Goal: Task Accomplishment & Management: Manage account settings

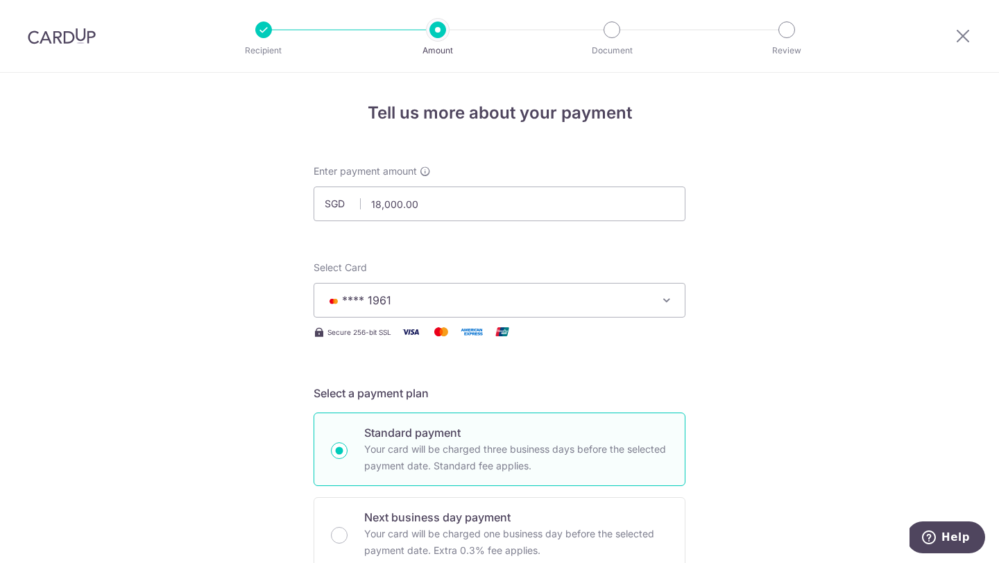
scroll to position [821, 0]
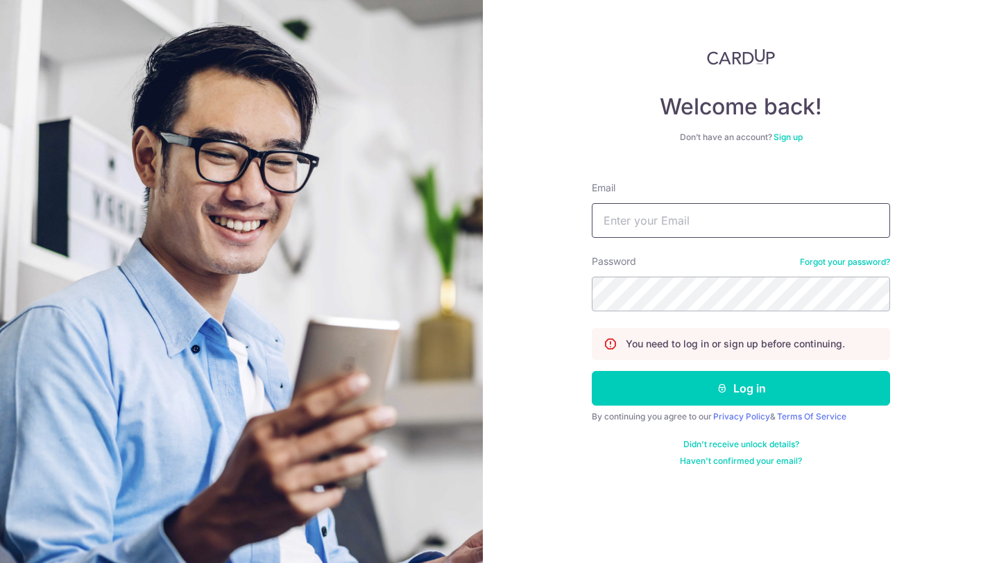
click at [637, 225] on input "Email" at bounding box center [741, 220] width 298 height 35
type input "line.universe9468@gmail.com"
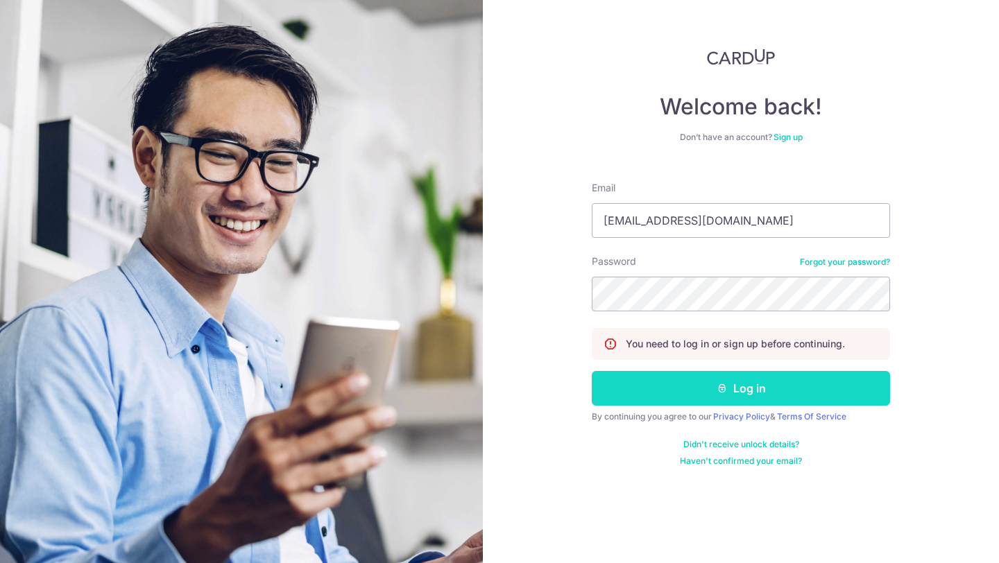
click at [664, 388] on button "Log in" at bounding box center [741, 388] width 298 height 35
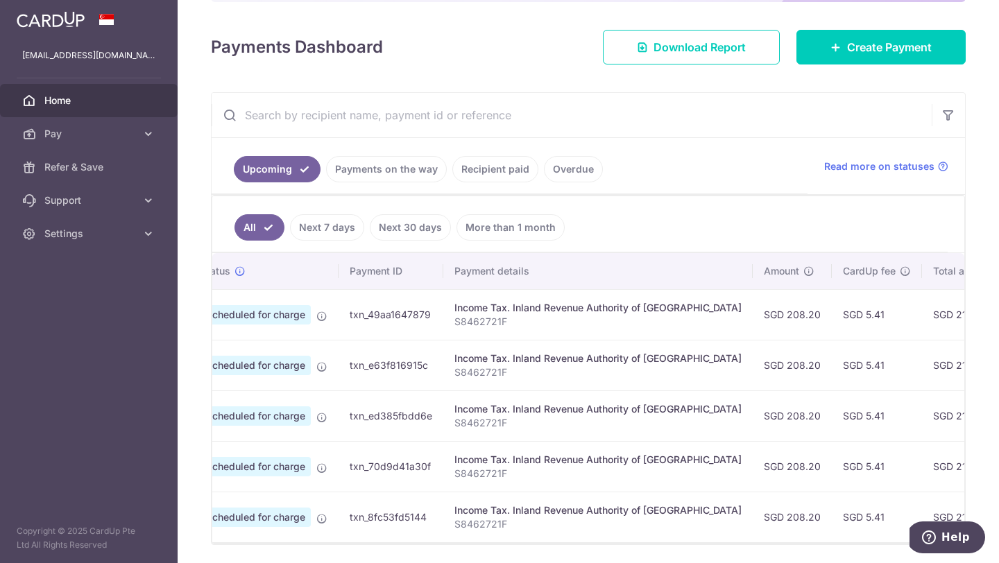
scroll to position [0, 3]
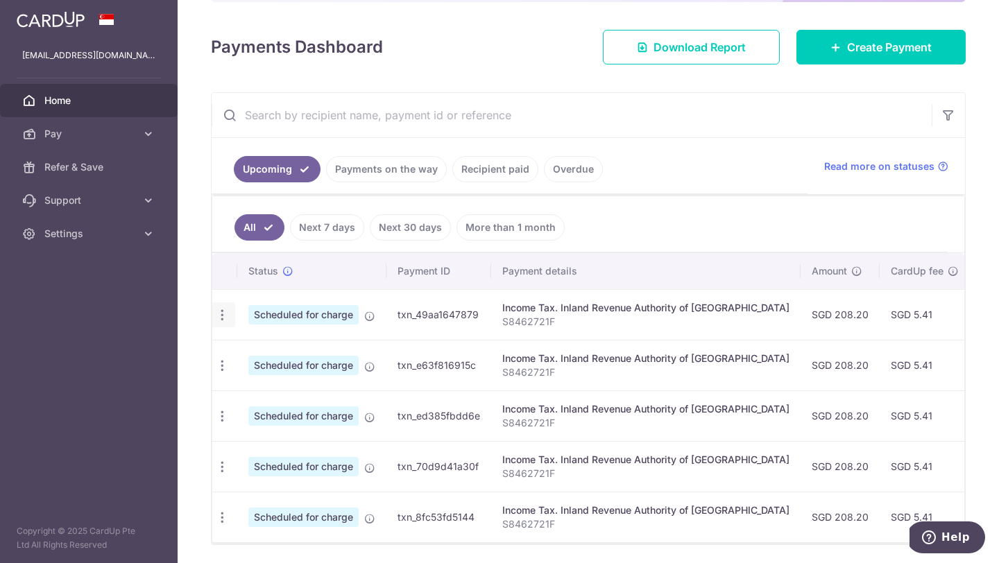
click at [223, 316] on icon "button" at bounding box center [222, 315] width 15 height 15
click at [275, 352] on span "Update payment" at bounding box center [296, 353] width 94 height 17
radio input "true"
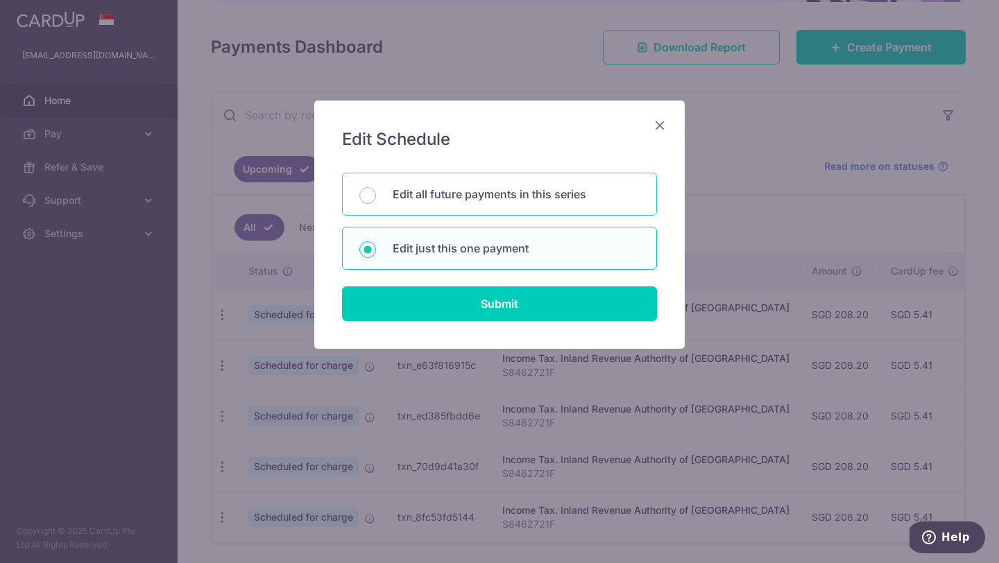
click at [490, 186] on p "Edit all future payments in this series" at bounding box center [516, 194] width 247 height 17
click at [376, 187] on input "Edit all future payments in this series" at bounding box center [367, 195] width 17 height 17
radio input "true"
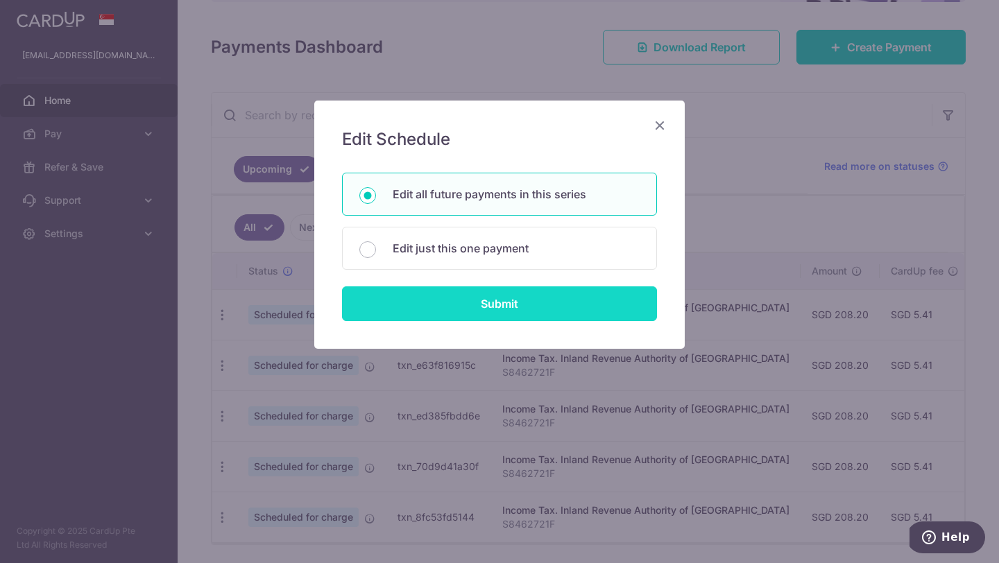
click at [477, 307] on input "Submit" at bounding box center [499, 303] width 315 height 35
radio input "true"
type input "208.20"
type input "S8462721F"
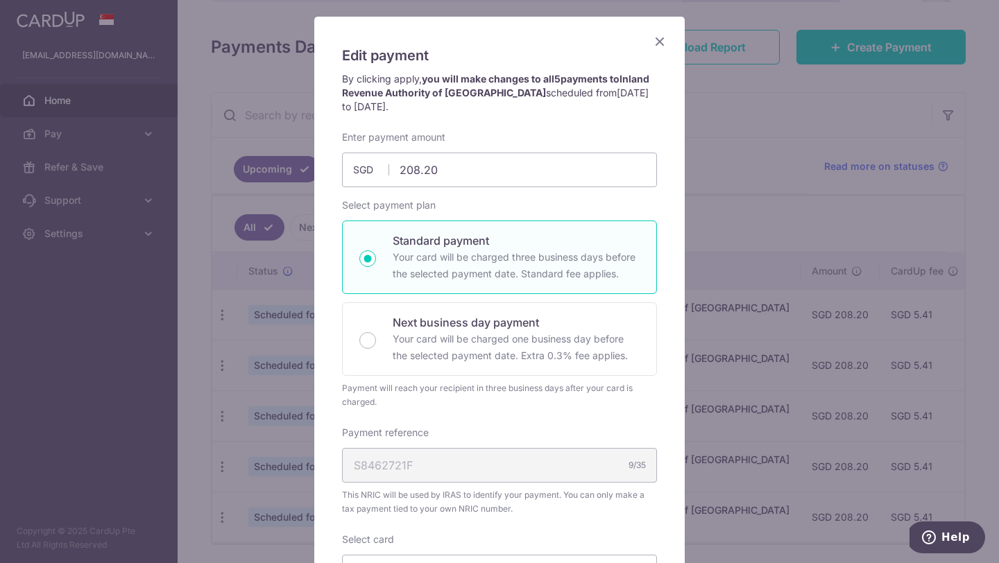
scroll to position [0, 0]
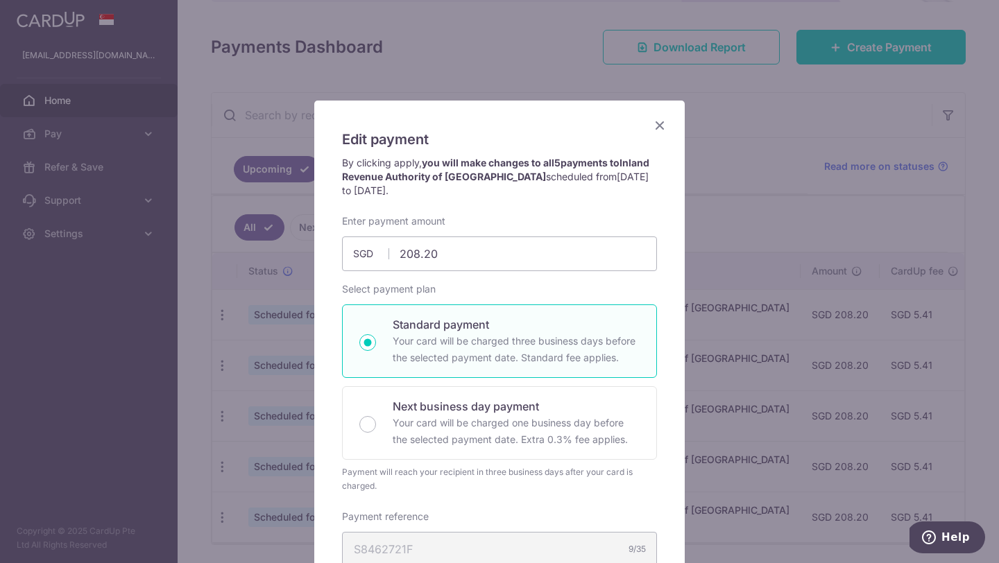
click at [658, 126] on icon "Close" at bounding box center [659, 125] width 17 height 17
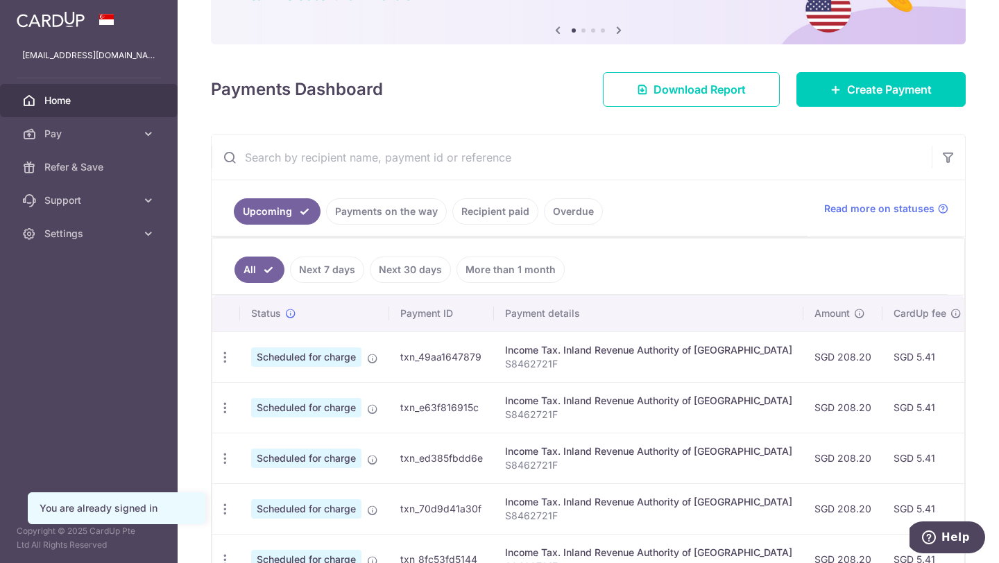
scroll to position [223, 0]
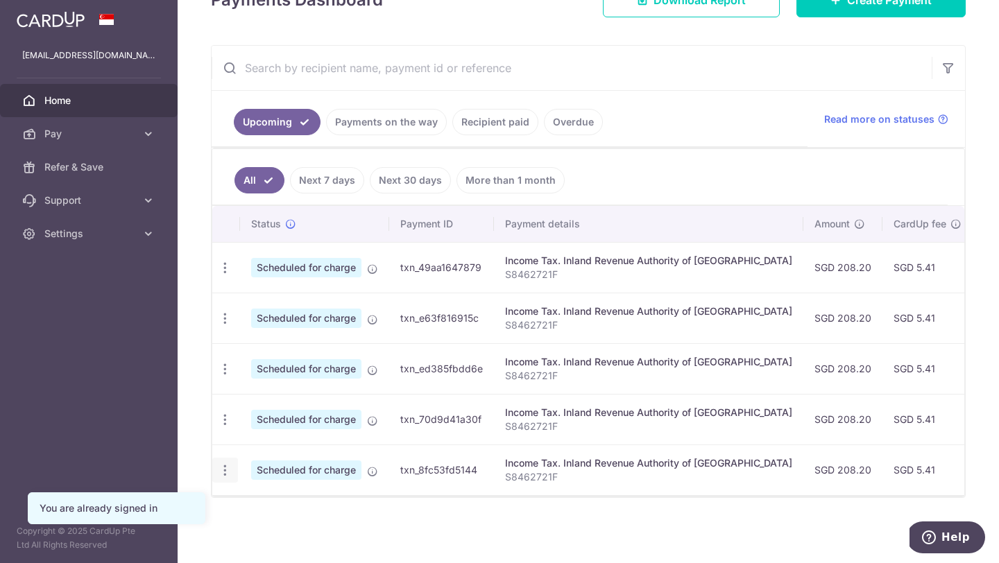
click at [225, 471] on icon "button" at bounding box center [225, 470] width 15 height 15
click at [247, 547] on link "Cancel payment" at bounding box center [285, 542] width 144 height 35
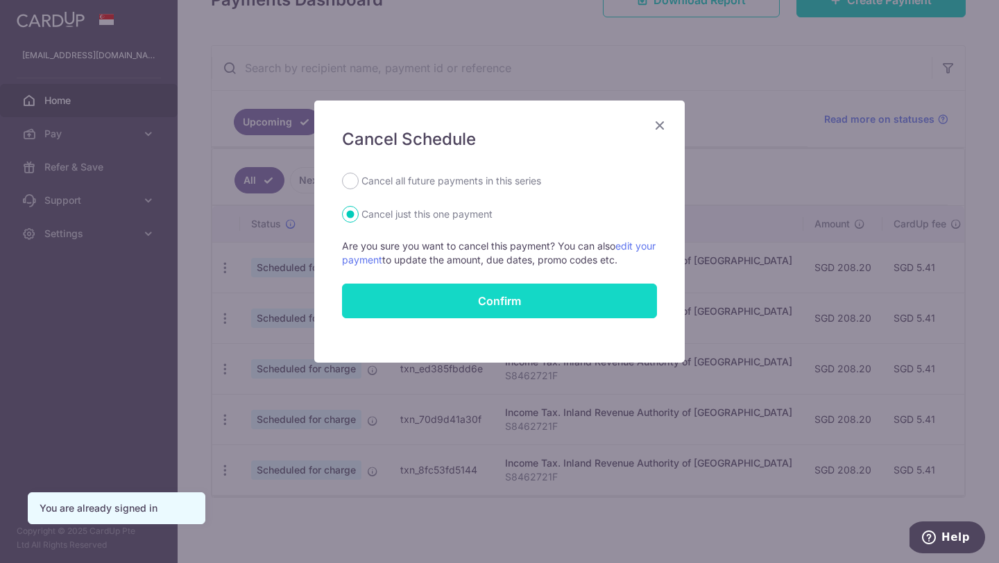
click at [606, 303] on button "Confirm" at bounding box center [499, 301] width 315 height 35
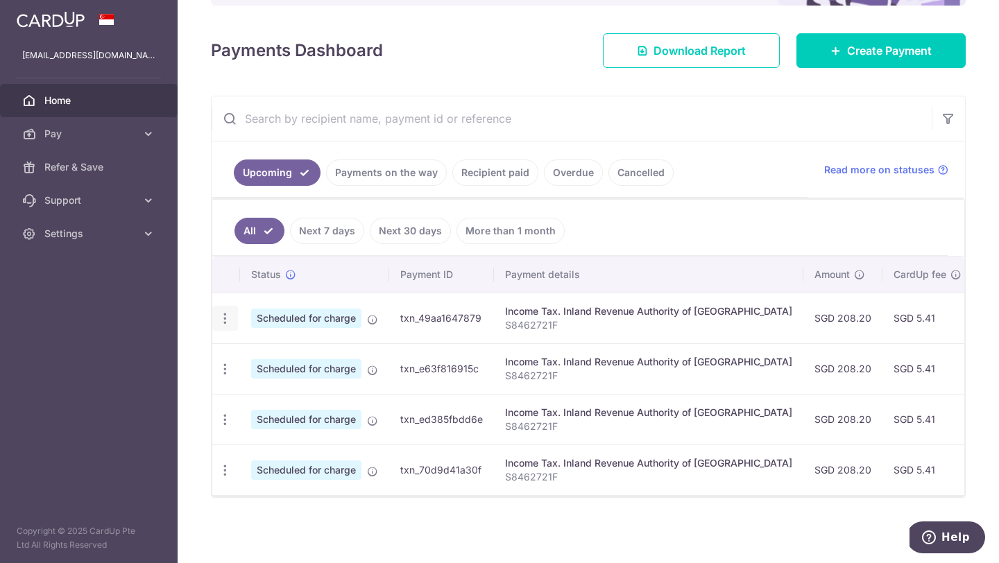
click at [228, 314] on icon "button" at bounding box center [225, 318] width 15 height 15
click at [273, 362] on span "Update payment" at bounding box center [299, 356] width 94 height 17
radio input "true"
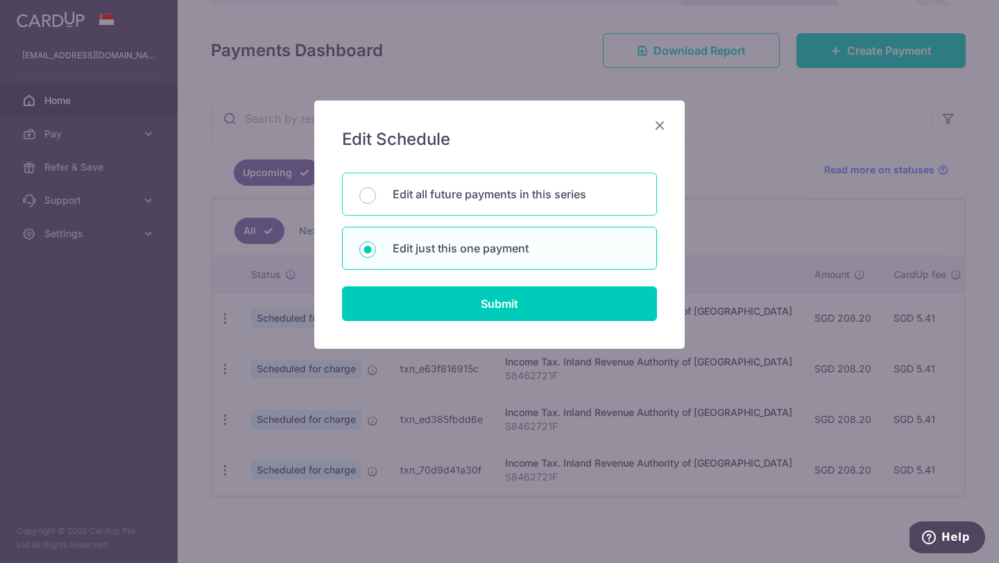
click at [513, 198] on p "Edit all future payments in this series" at bounding box center [516, 194] width 247 height 17
click at [376, 198] on input "Edit all future payments in this series" at bounding box center [367, 195] width 17 height 17
click at [504, 250] on p "Edit just this one payment" at bounding box center [516, 248] width 247 height 17
click at [376, 250] on input "Edit just this one payment" at bounding box center [367, 249] width 17 height 17
radio input "false"
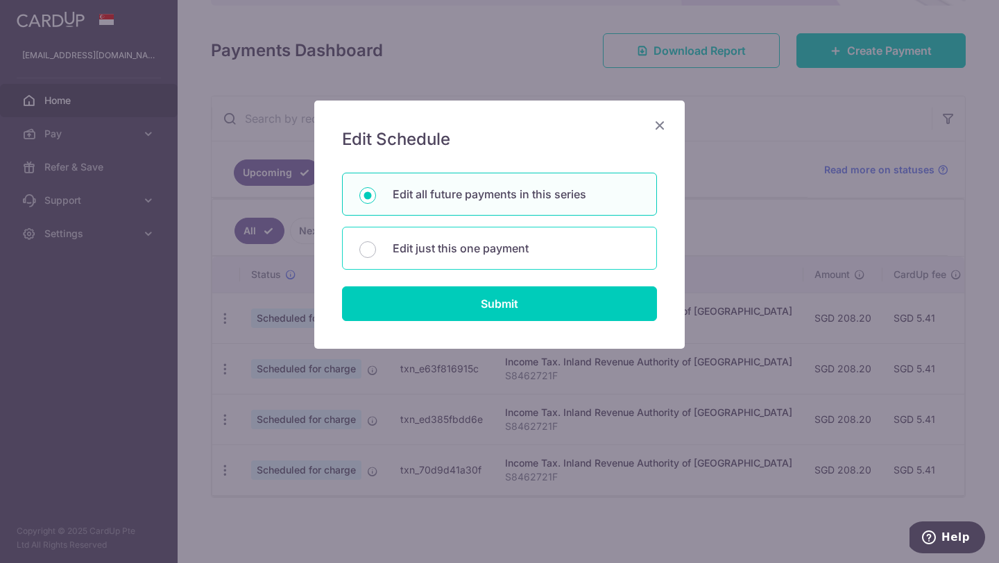
radio input "true"
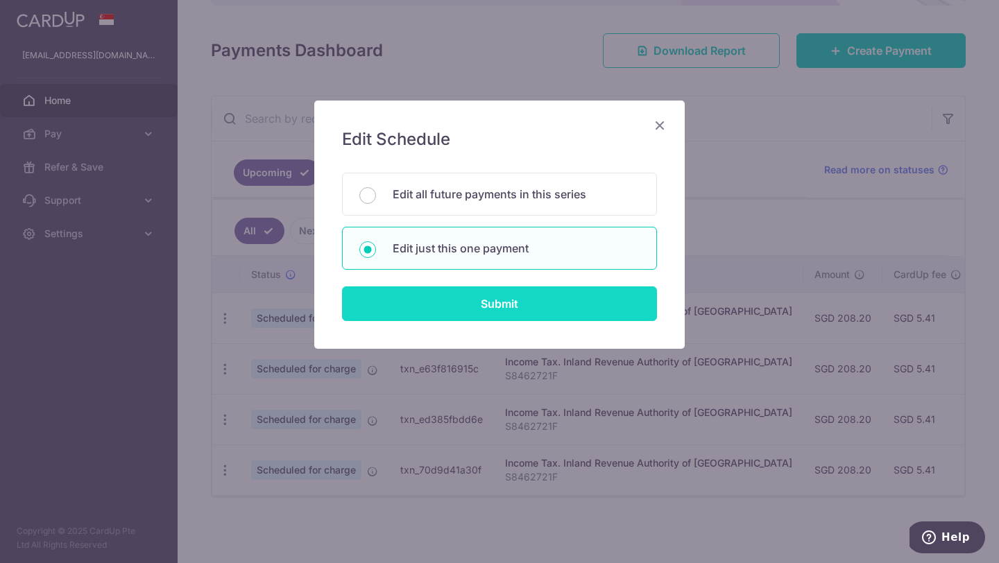
click at [510, 305] on input "Submit" at bounding box center [499, 303] width 315 height 35
radio input "true"
type input "208.20"
type input "07/11/2025"
type input "S8462721F"
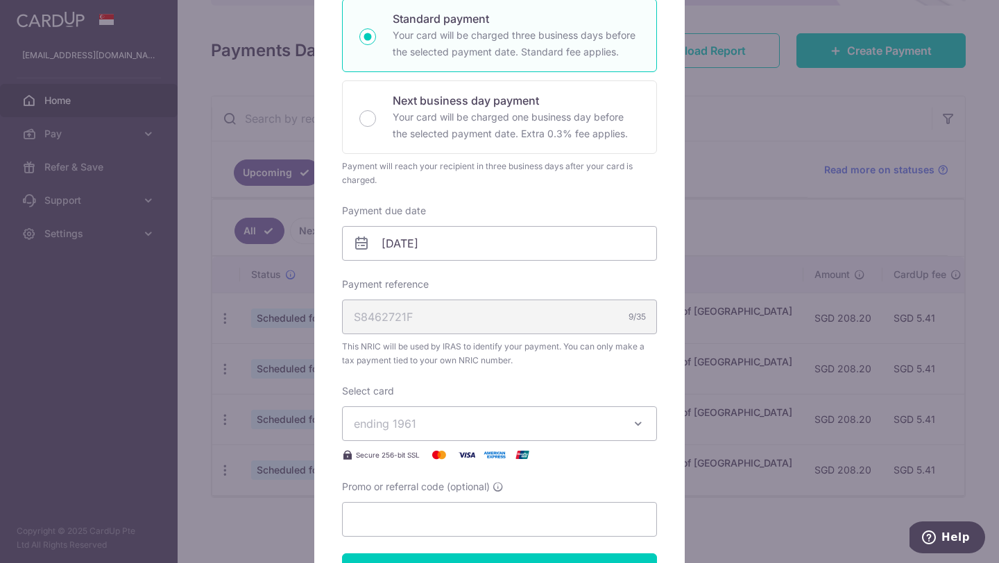
scroll to position [251, 0]
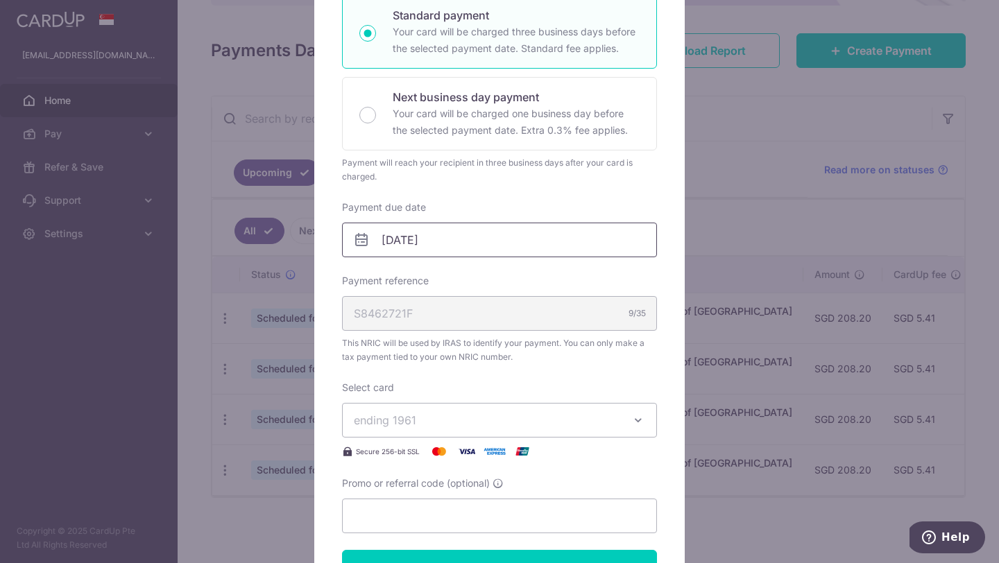
click at [457, 247] on input "07/11/2025" at bounding box center [499, 240] width 315 height 35
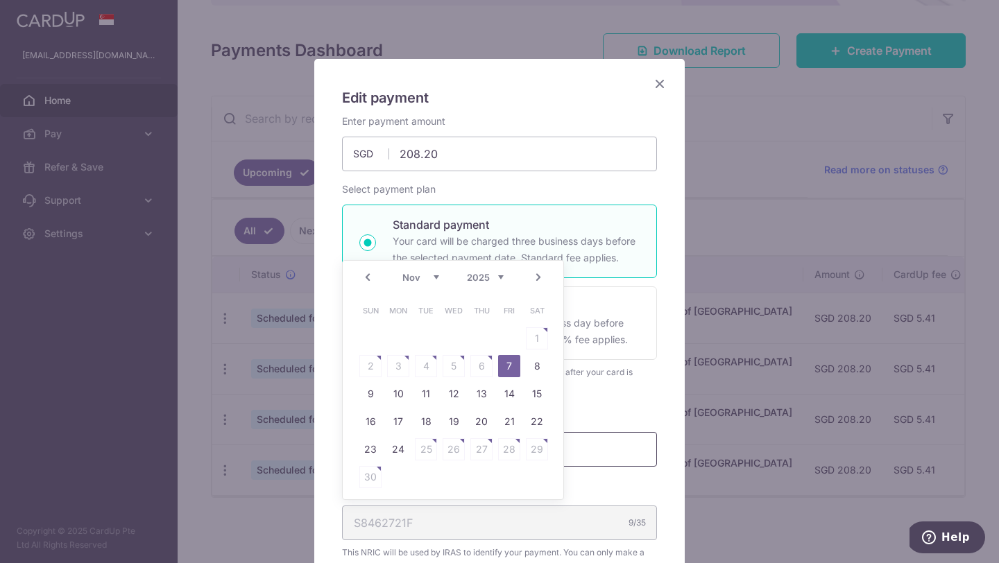
scroll to position [0, 0]
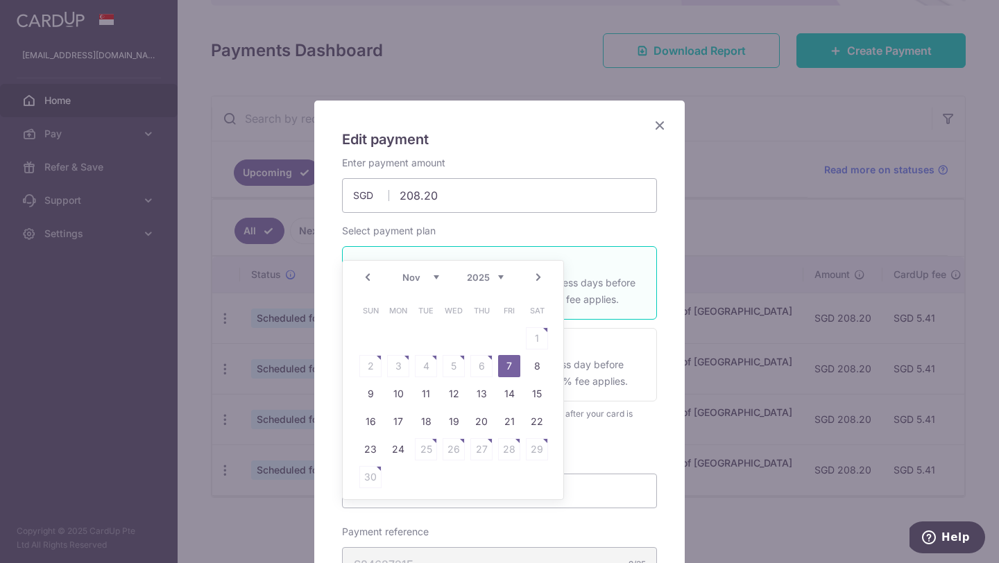
click at [665, 129] on icon "Close" at bounding box center [659, 125] width 17 height 17
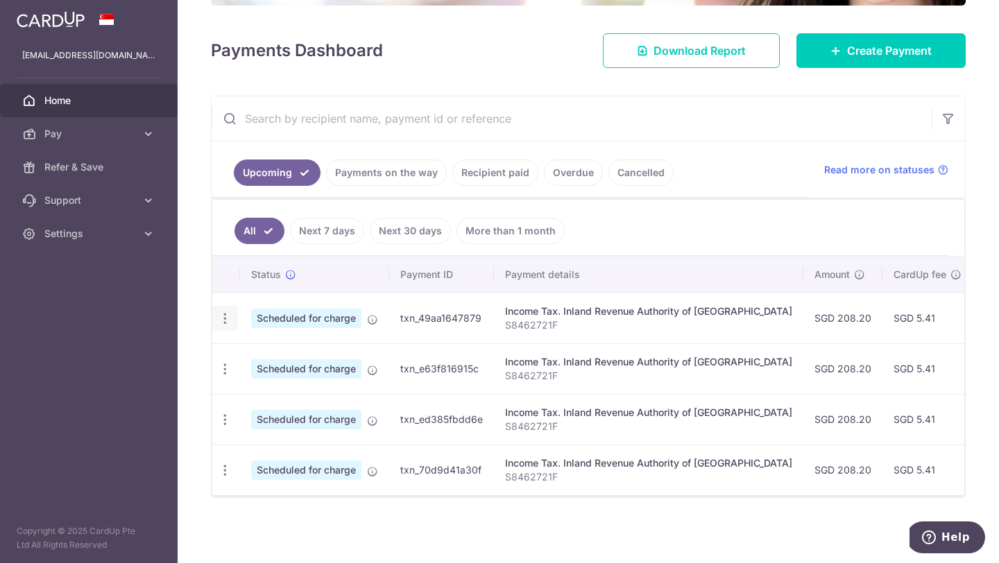
click at [231, 318] on icon "button" at bounding box center [225, 318] width 15 height 15
click at [247, 359] on link "Update payment" at bounding box center [285, 356] width 144 height 33
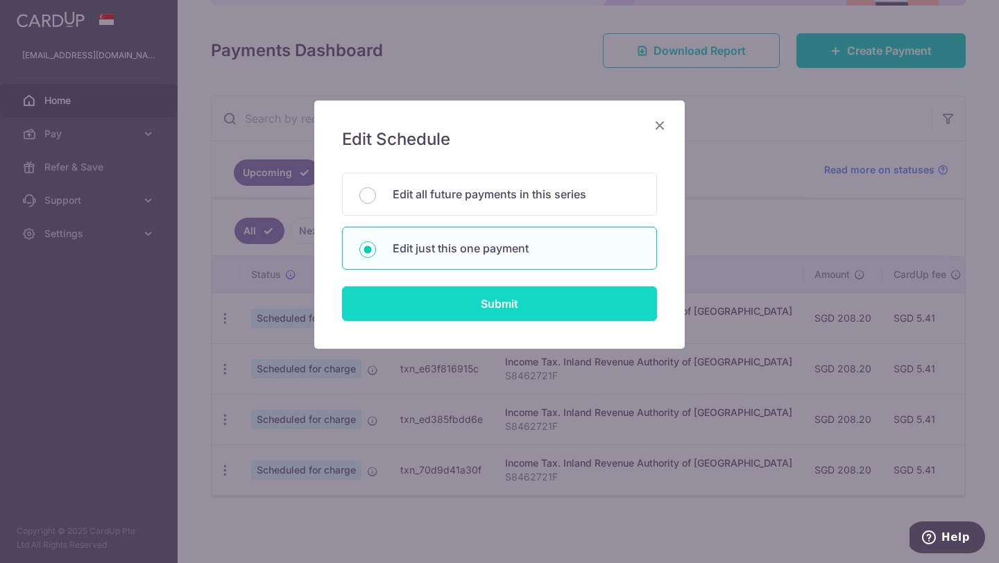
click at [494, 306] on input "Submit" at bounding box center [499, 303] width 315 height 35
radio input "true"
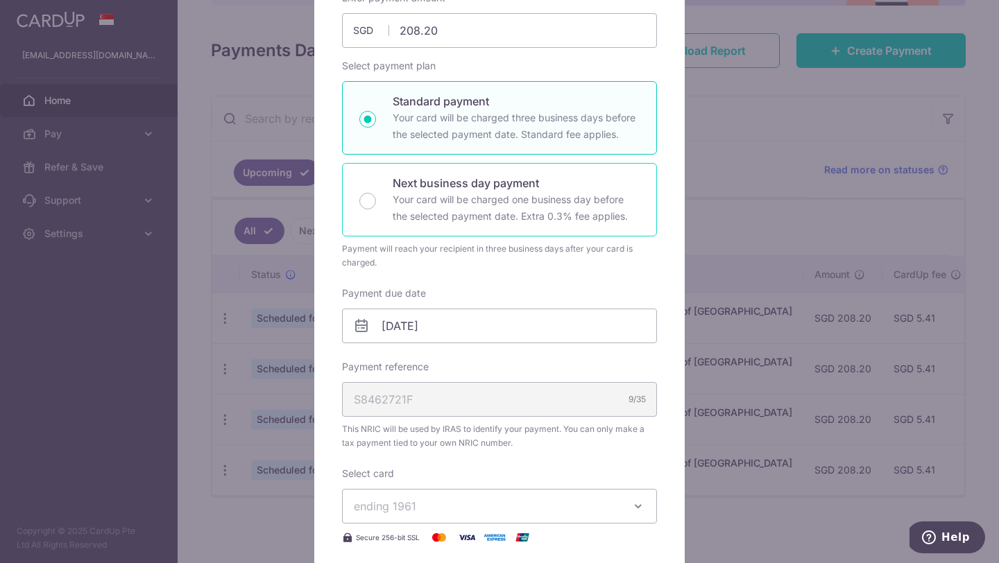
scroll to position [171, 0]
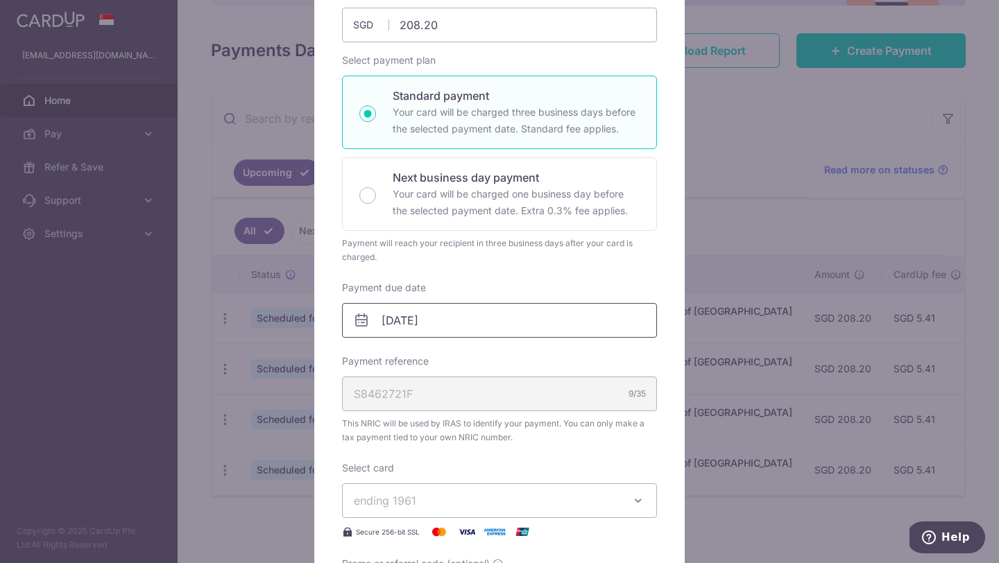
click at [419, 312] on input "07/11/2025" at bounding box center [499, 320] width 315 height 35
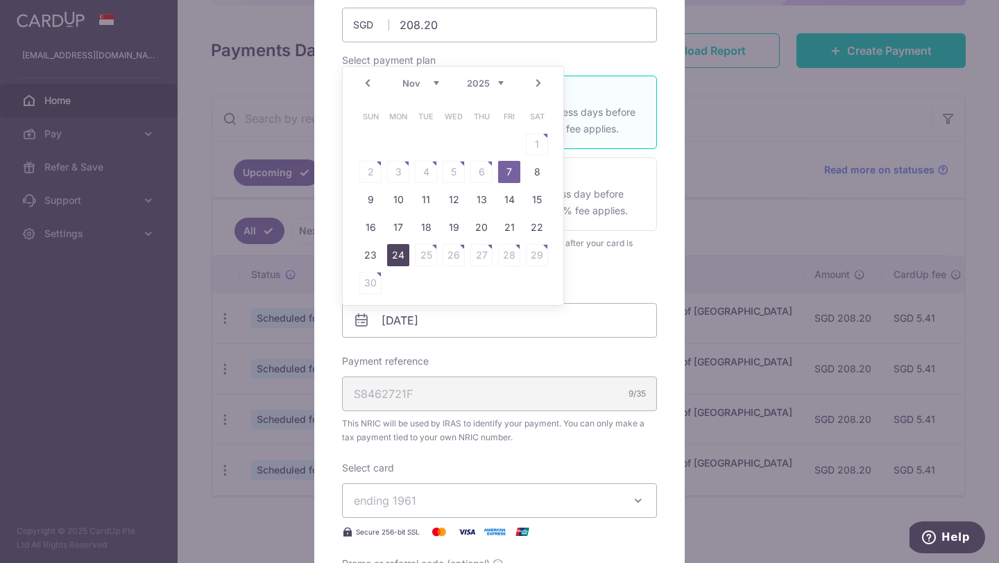
click at [392, 259] on link "24" at bounding box center [398, 255] width 22 height 22
type input "24/11/2025"
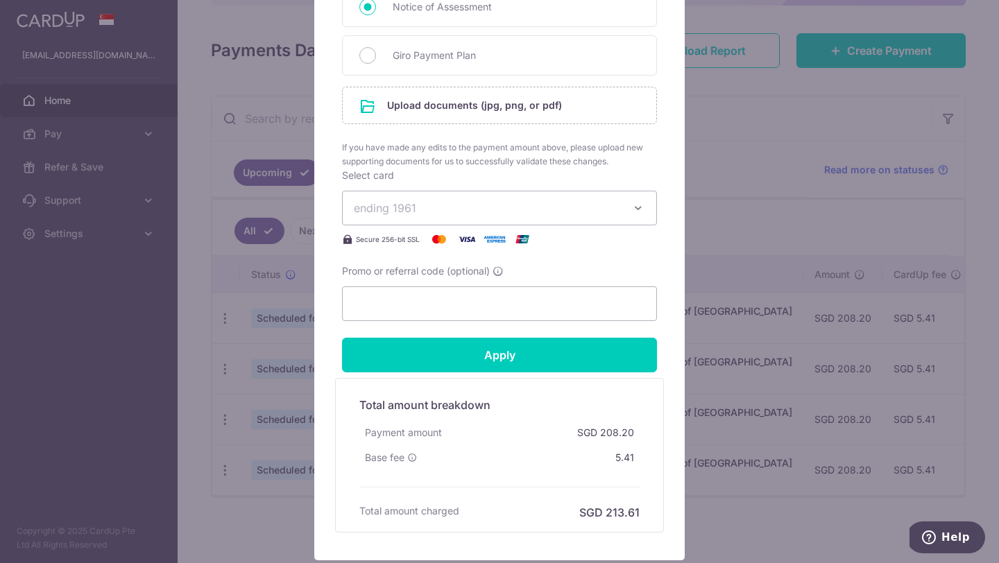
scroll to position [708, 0]
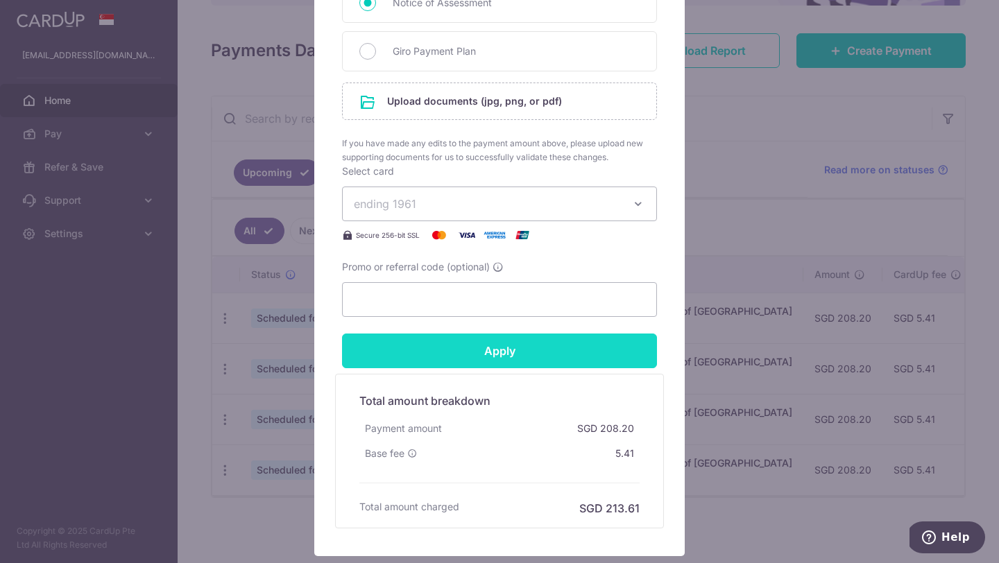
click at [470, 353] on input "Apply" at bounding box center [499, 351] width 315 height 35
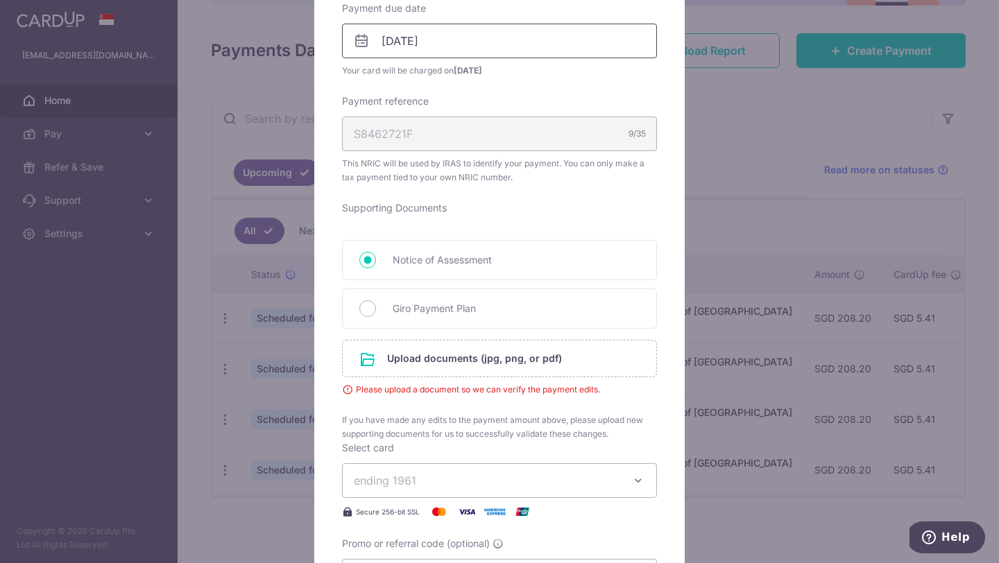
scroll to position [471, 0]
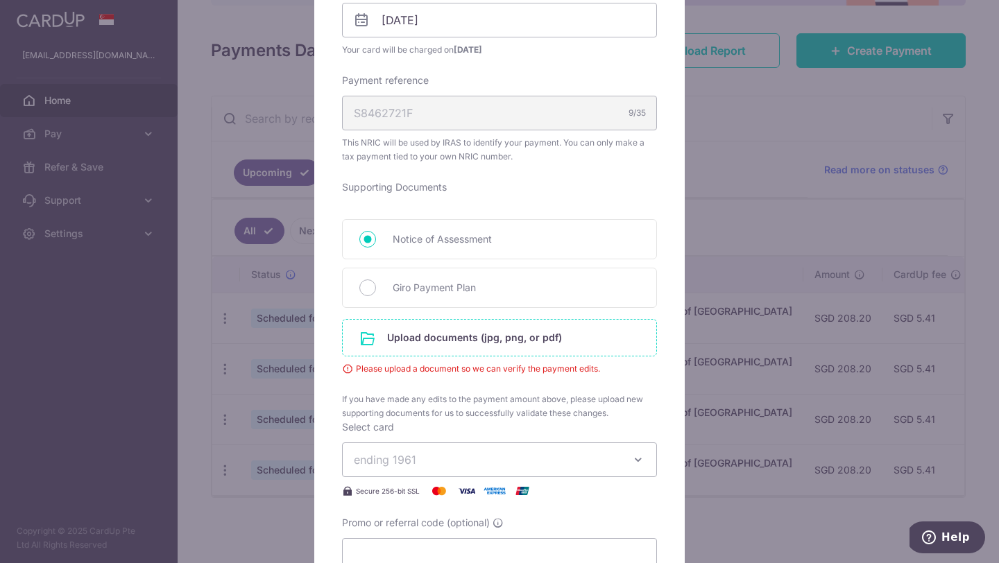
click at [395, 340] on input "file" at bounding box center [500, 338] width 314 height 36
click at [678, 429] on div "Edit payment By clicking apply, you will make changes to all payments to Inland…" at bounding box center [499, 221] width 370 height 1183
click at [522, 343] on input "file" at bounding box center [500, 338] width 314 height 36
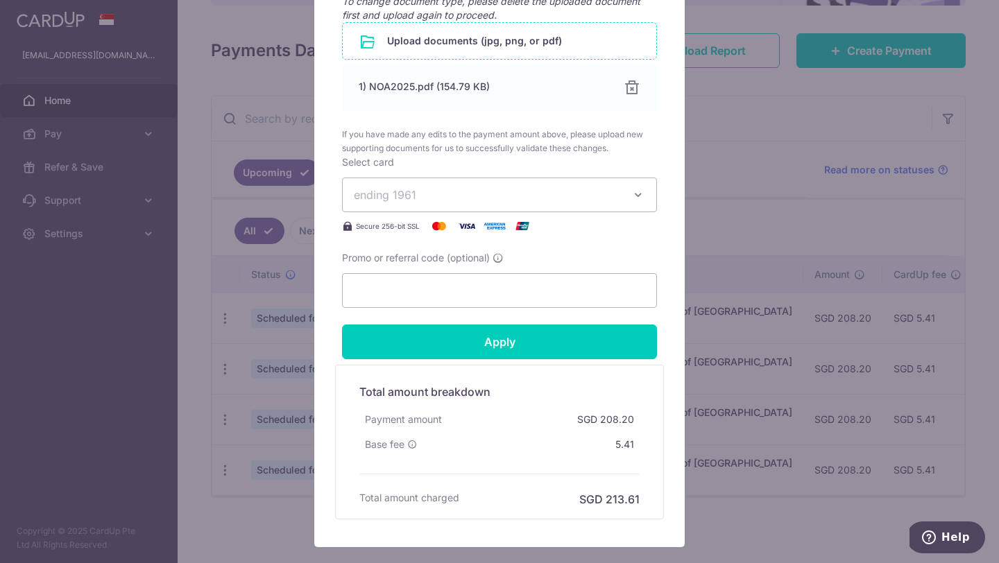
scroll to position [823, 0]
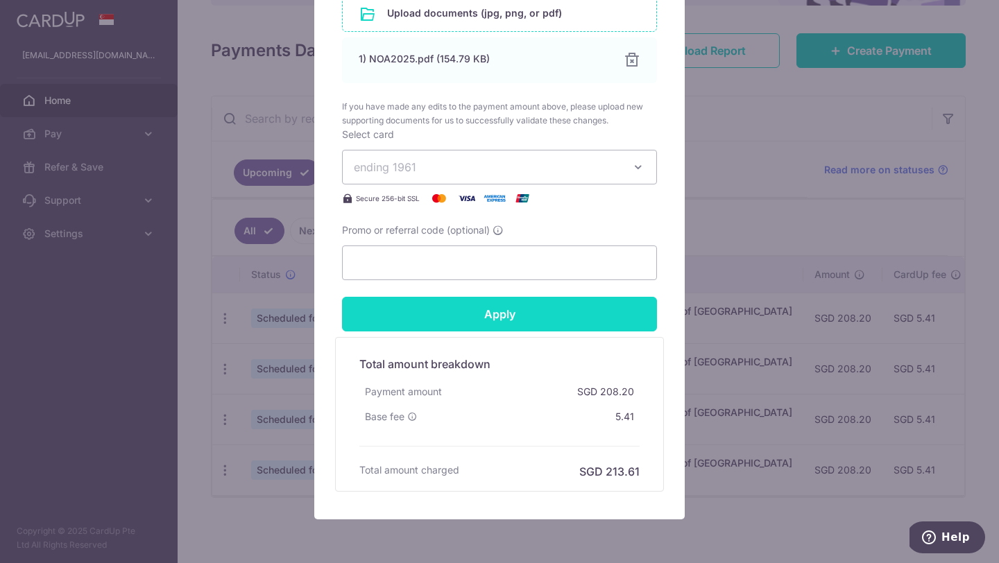
click at [468, 320] on input "Apply" at bounding box center [499, 314] width 315 height 35
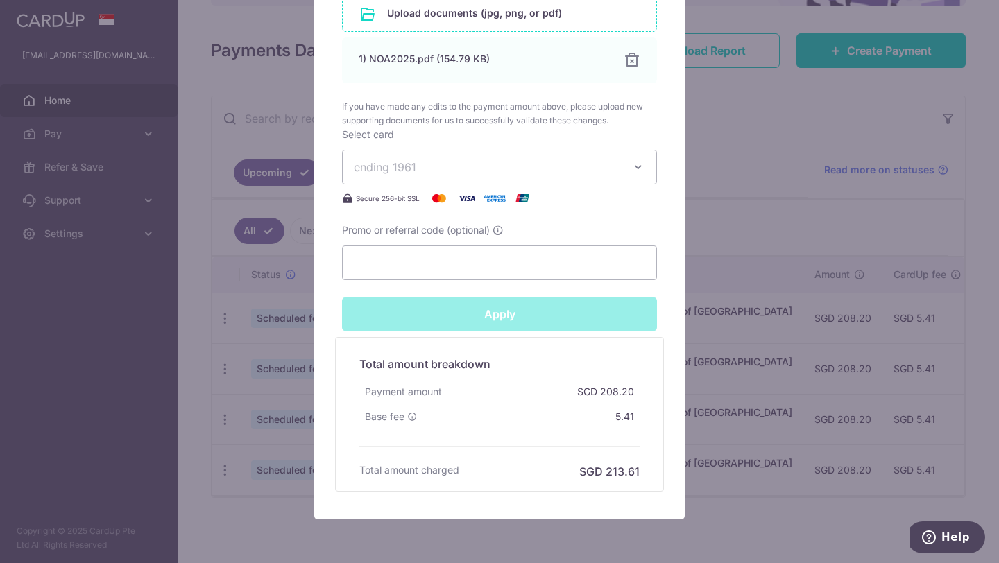
type input "Successfully Applied"
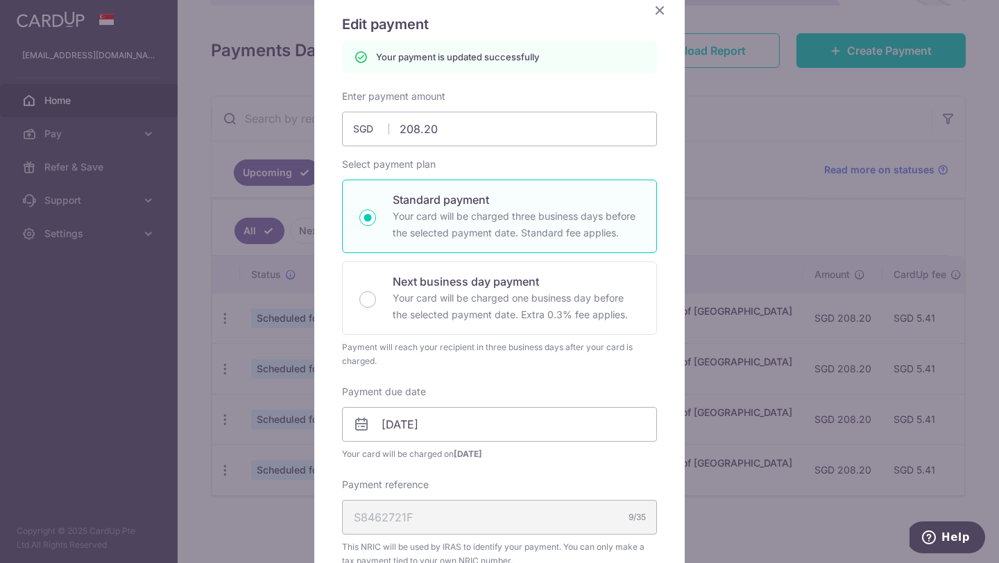
scroll to position [90, 0]
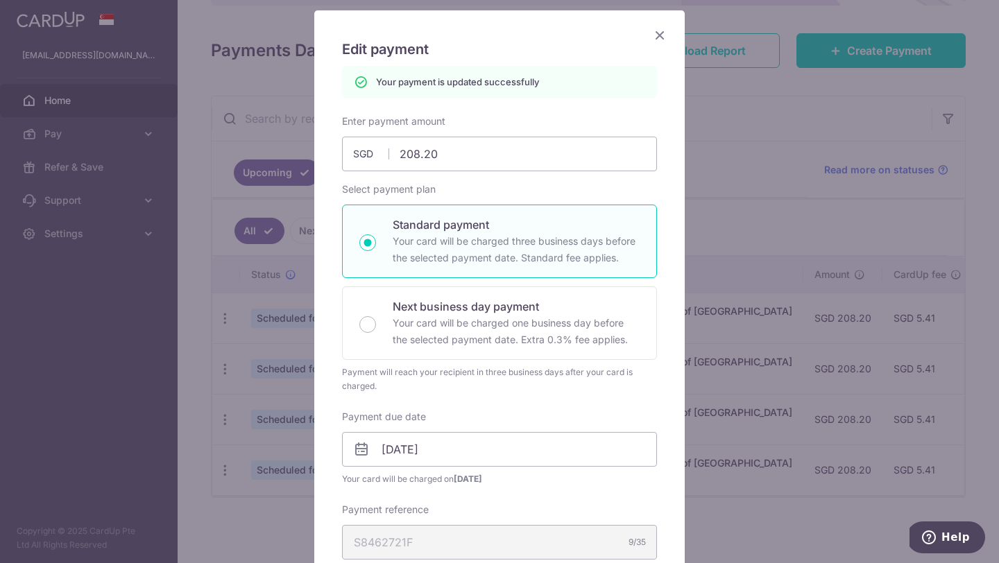
click at [659, 31] on icon "Close" at bounding box center [659, 34] width 17 height 17
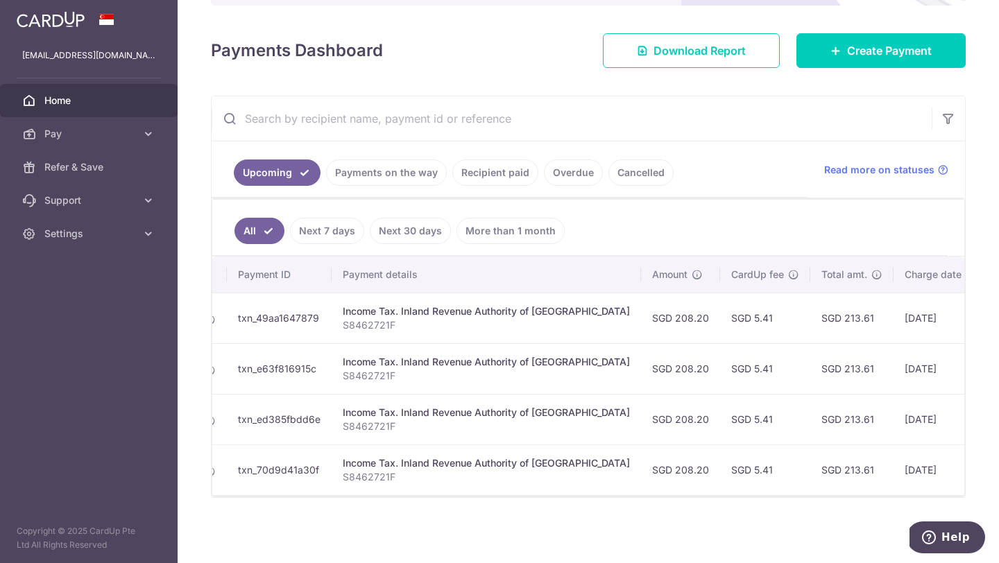
scroll to position [0, 314]
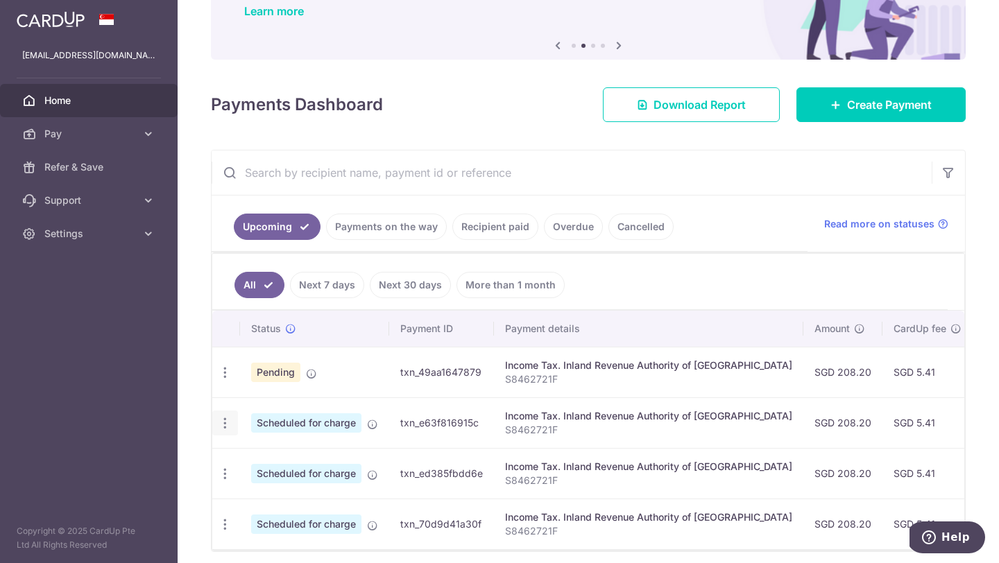
click at [223, 425] on icon "button" at bounding box center [225, 423] width 15 height 15
click at [271, 463] on span "Update payment" at bounding box center [299, 461] width 94 height 17
radio input "true"
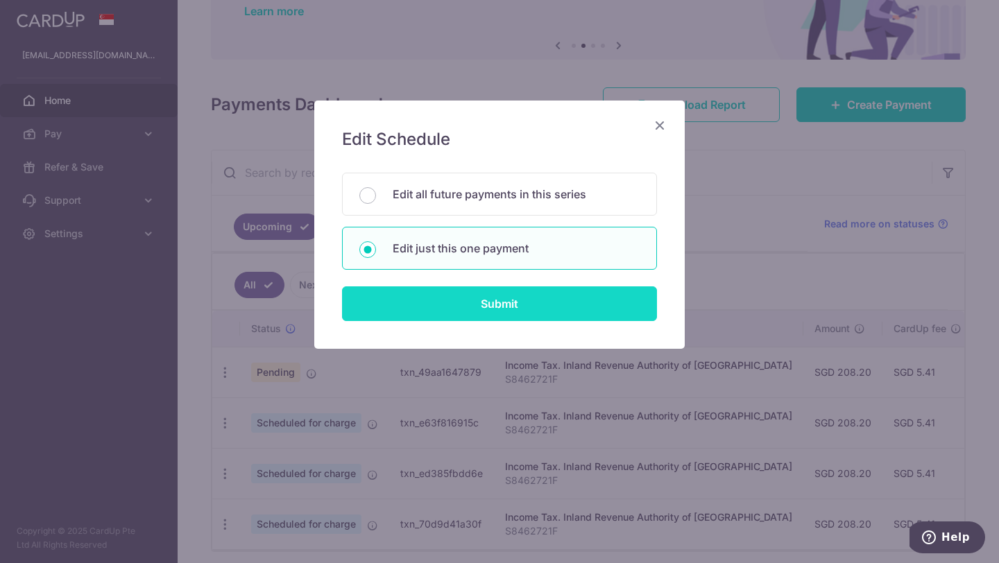
click at [524, 305] on input "Submit" at bounding box center [499, 303] width 315 height 35
radio input "true"
type input "208.20"
type input "[DATE]"
type input "S8462721F"
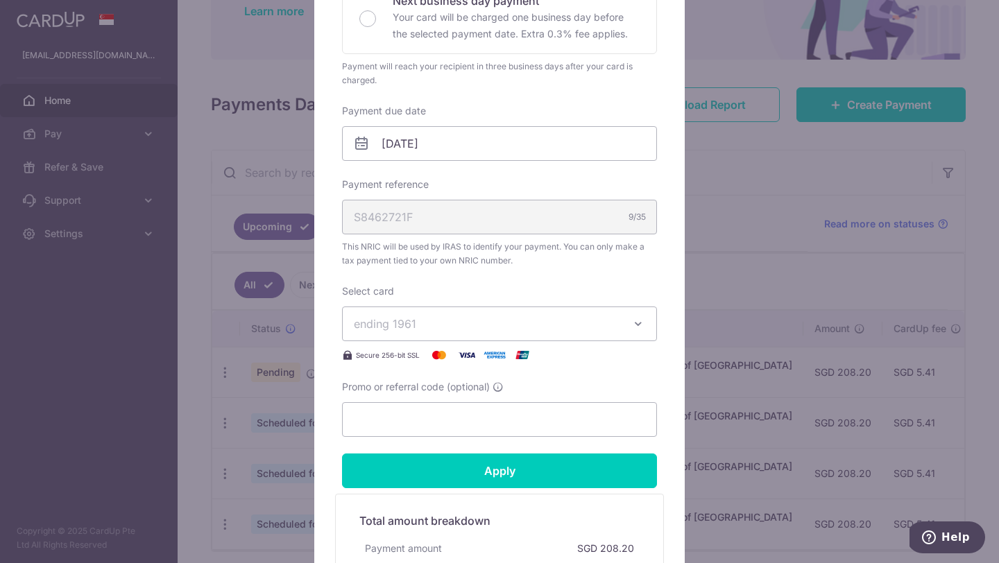
scroll to position [357, 0]
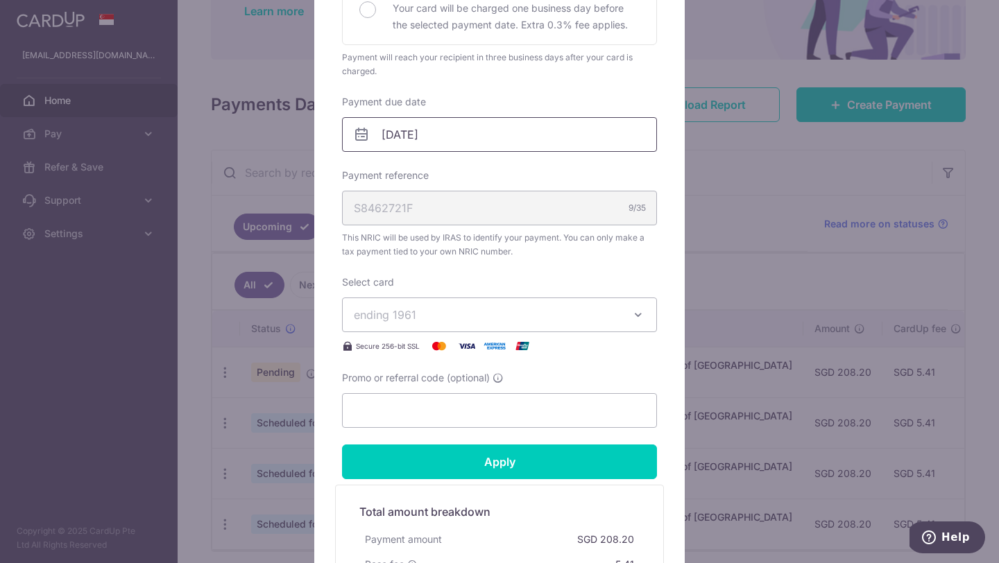
click at [477, 136] on input "08/12/2025" at bounding box center [499, 134] width 315 height 35
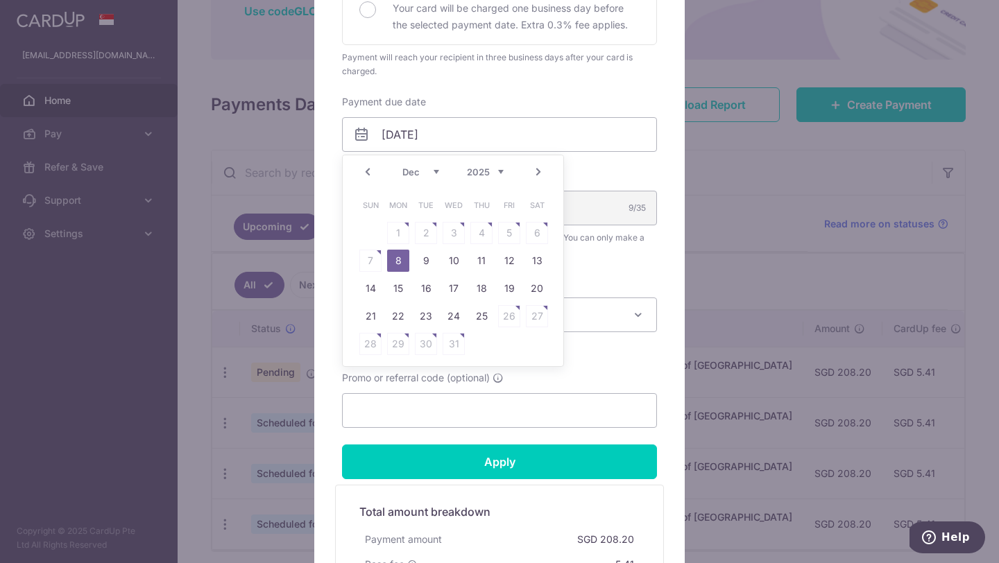
click at [538, 177] on link "Next" at bounding box center [538, 172] width 17 height 17
click at [373, 172] on link "Prev" at bounding box center [367, 172] width 17 height 17
click at [478, 323] on link "25" at bounding box center [481, 316] width 22 height 22
type input "[DATE]"
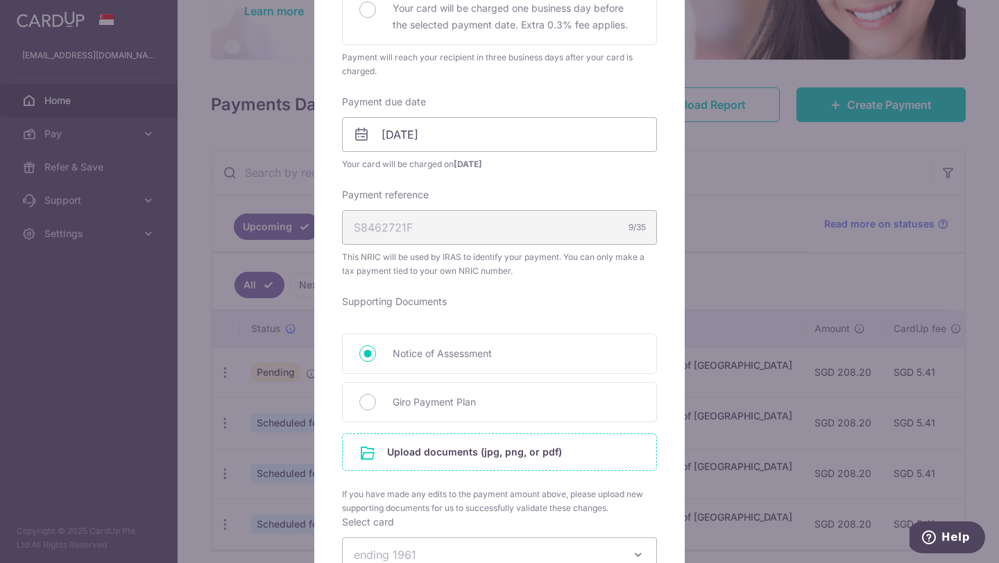
click at [397, 452] on input "file" at bounding box center [500, 452] width 314 height 36
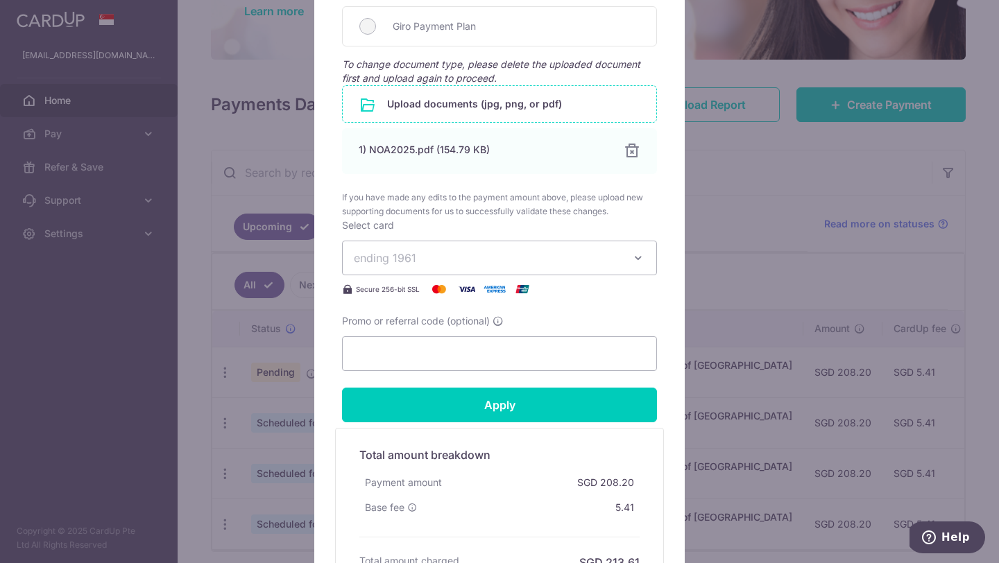
scroll to position [777, 0]
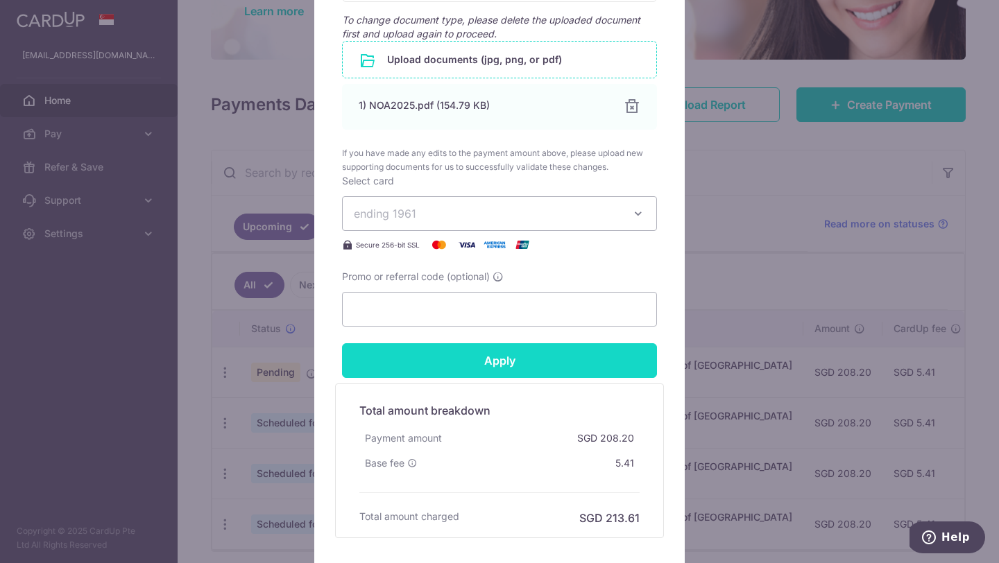
click at [468, 363] on input "Apply" at bounding box center [499, 360] width 315 height 35
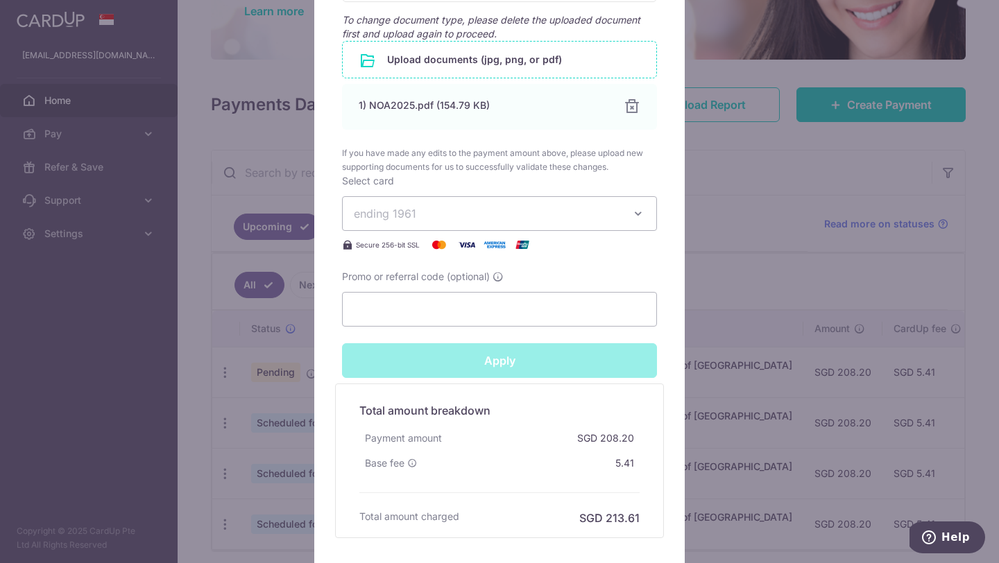
type input "Successfully Applied"
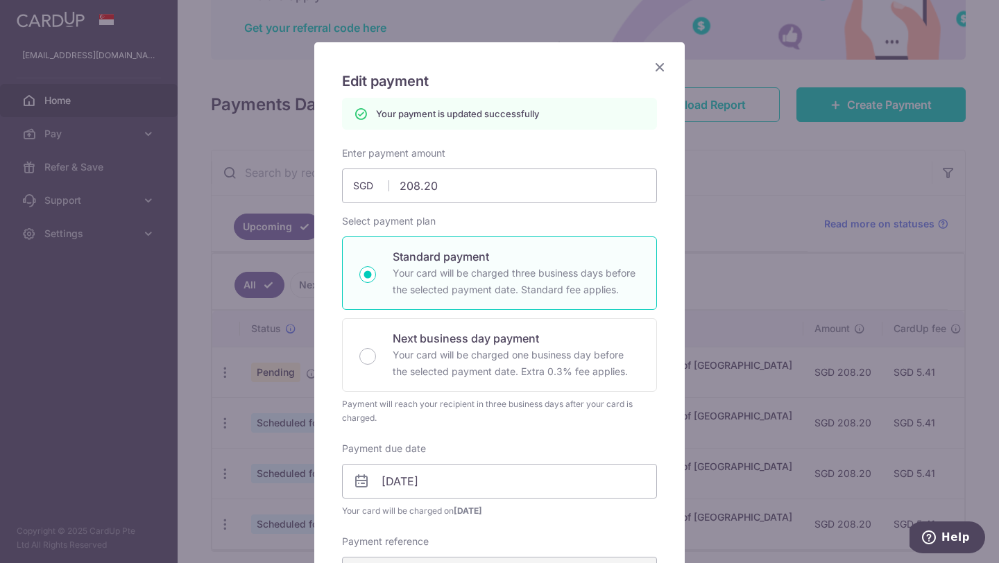
scroll to position [0, 0]
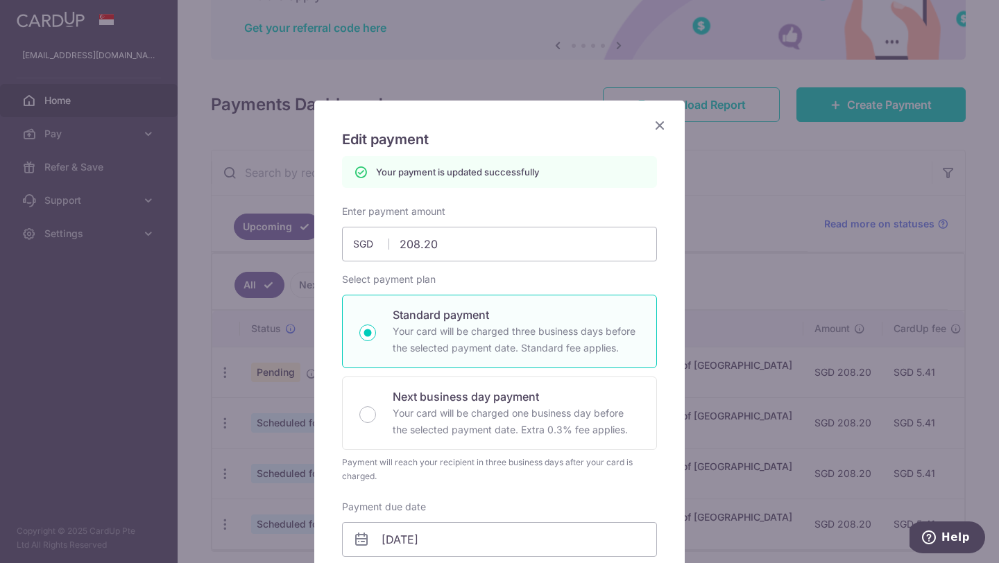
click at [667, 127] on icon "Close" at bounding box center [659, 125] width 17 height 17
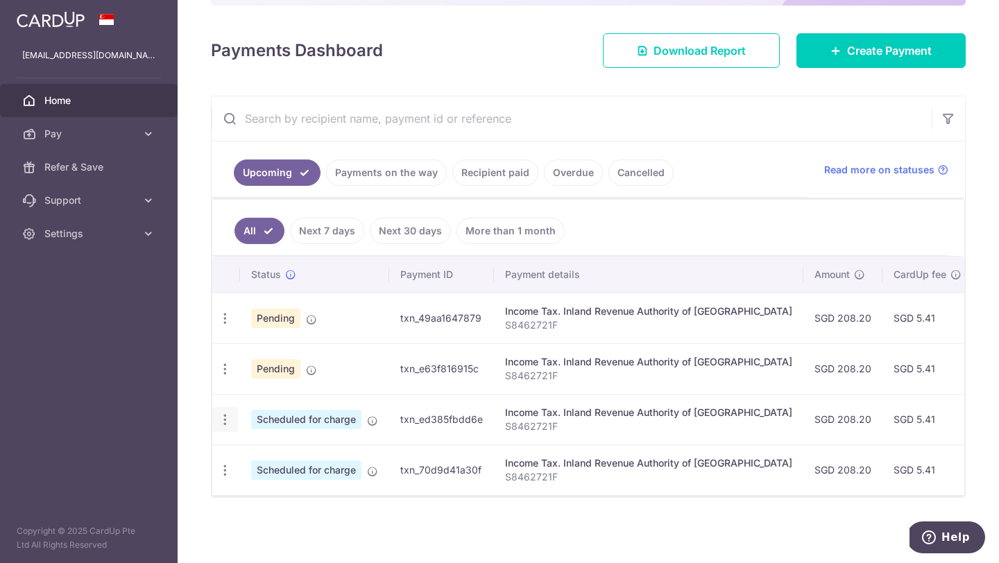
click at [223, 422] on icon "button" at bounding box center [225, 420] width 15 height 15
click at [289, 455] on span "Update payment" at bounding box center [299, 457] width 94 height 17
radio input "true"
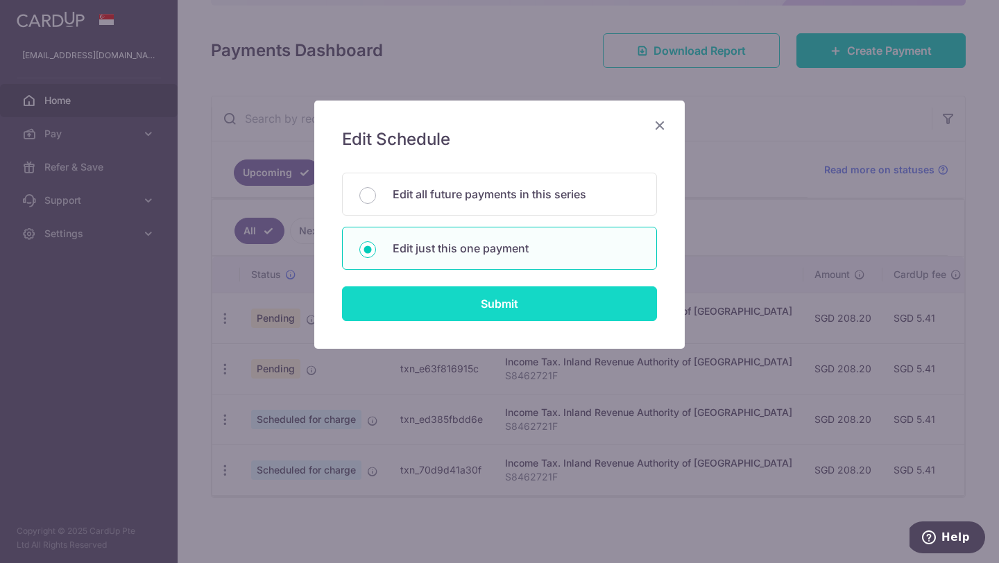
click at [515, 302] on input "Submit" at bounding box center [499, 303] width 315 height 35
radio input "true"
type input "208.20"
type input "07/01/2026"
type input "S8462721F"
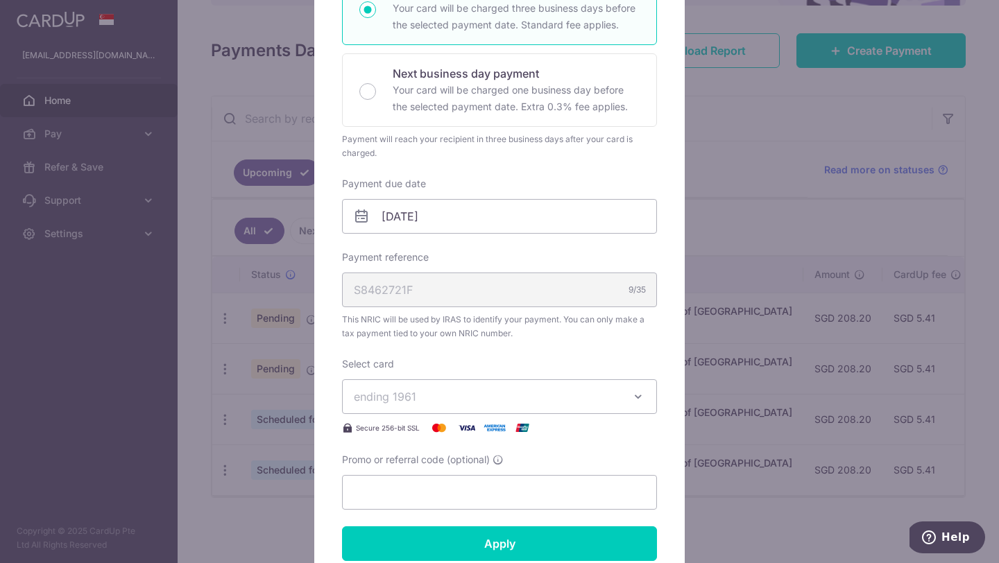
scroll to position [285, 0]
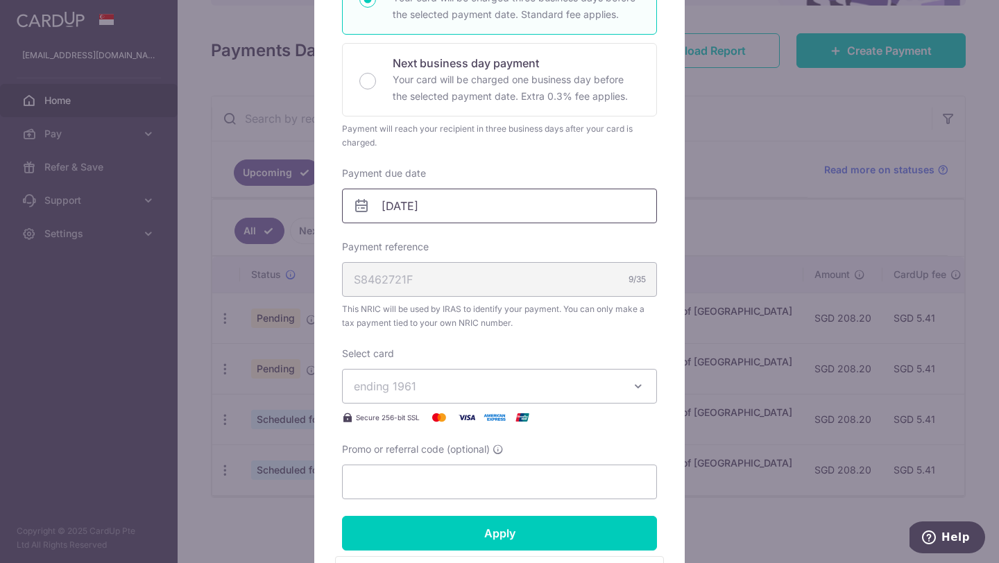
click at [458, 200] on input "07/01/2026" at bounding box center [499, 206] width 315 height 35
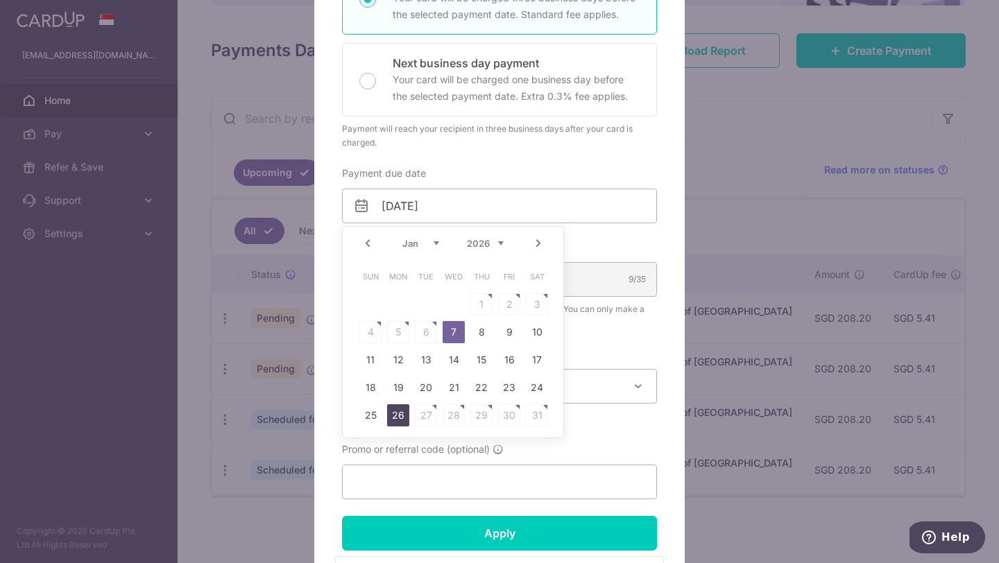
click at [401, 414] on link "26" at bounding box center [398, 415] width 22 height 22
type input "26/01/2026"
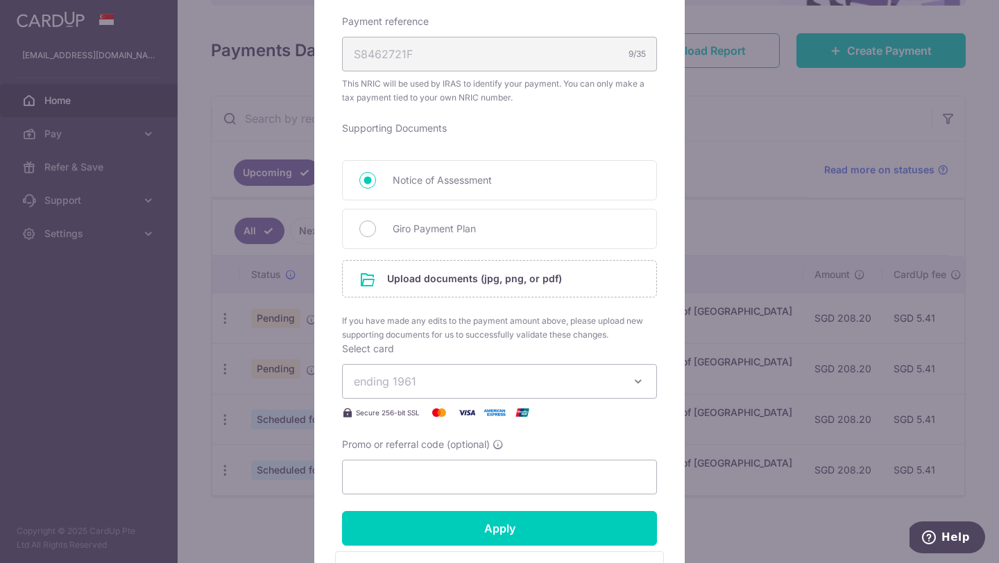
scroll to position [548, 0]
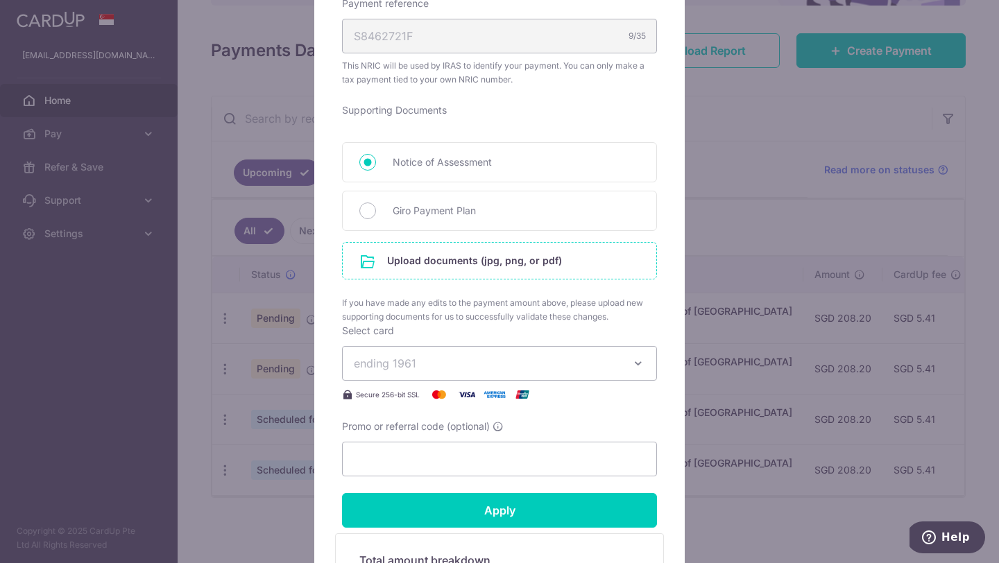
click at [490, 260] on input "file" at bounding box center [500, 261] width 314 height 36
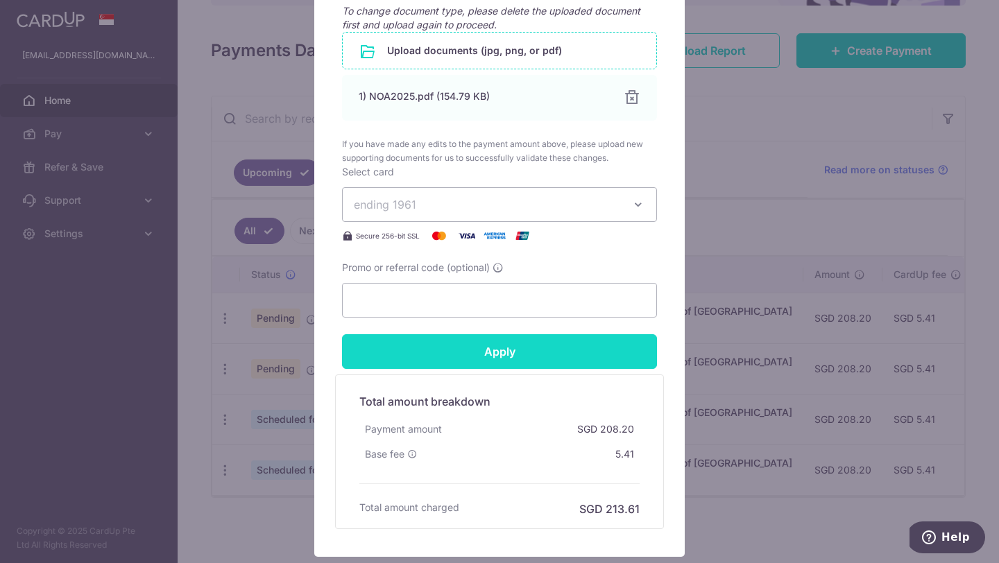
click at [564, 361] on input "Apply" at bounding box center [499, 351] width 315 height 35
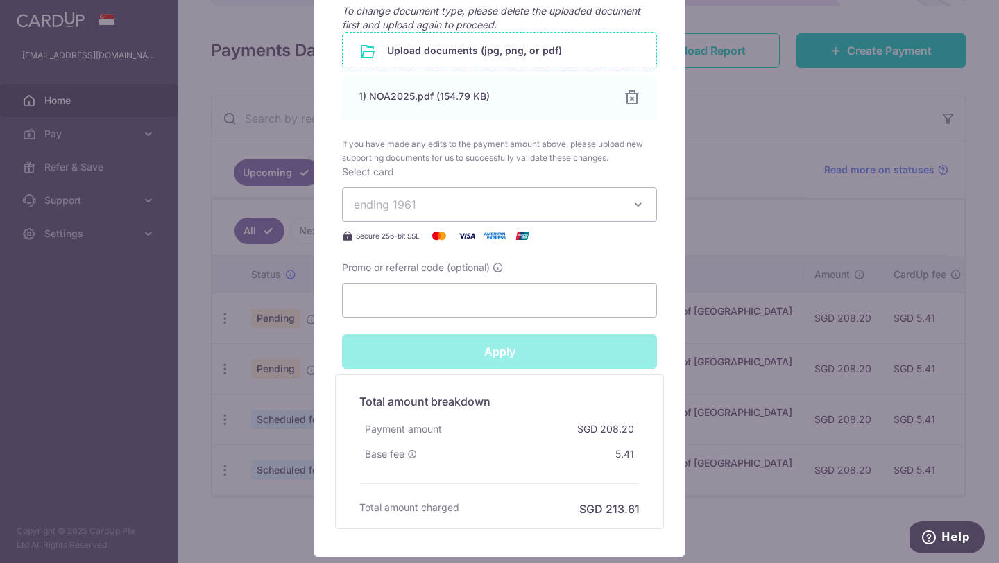
type input "Successfully Applied"
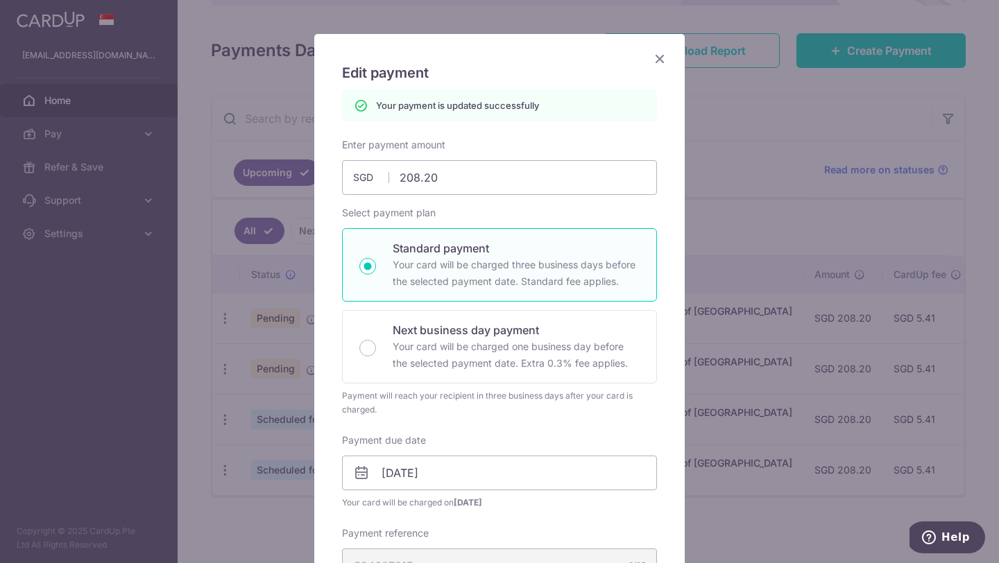
scroll to position [32, 0]
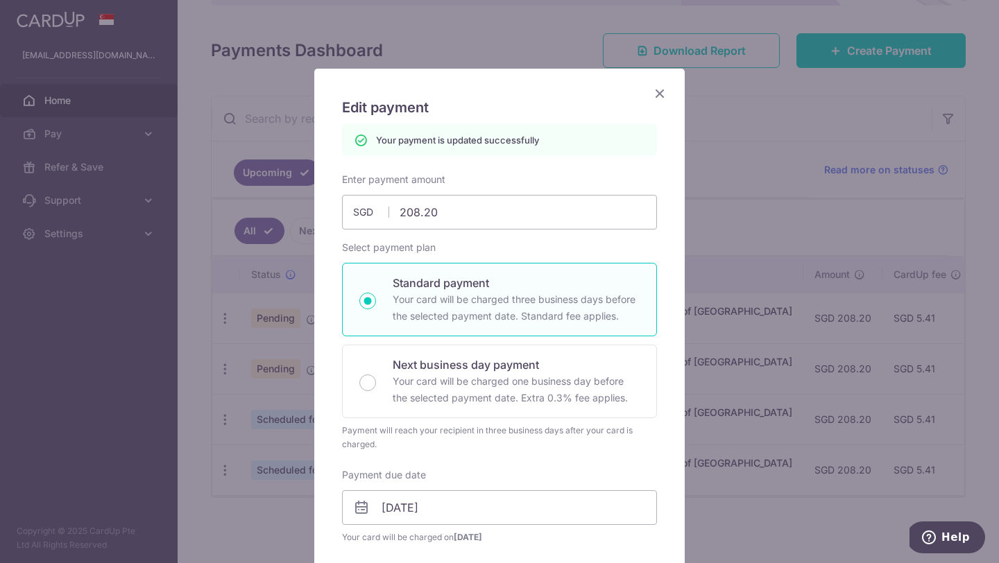
click at [660, 89] on icon "Close" at bounding box center [659, 93] width 17 height 17
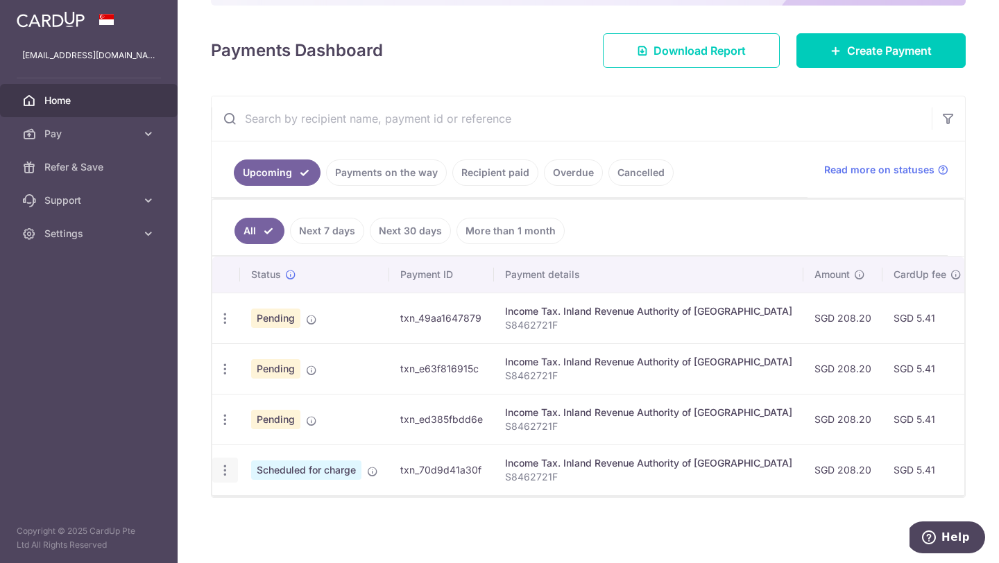
click at [224, 475] on icon "button" at bounding box center [225, 470] width 15 height 15
click at [273, 498] on link "Update payment" at bounding box center [285, 508] width 144 height 33
radio input "true"
type input "208.20"
type input "[DATE]"
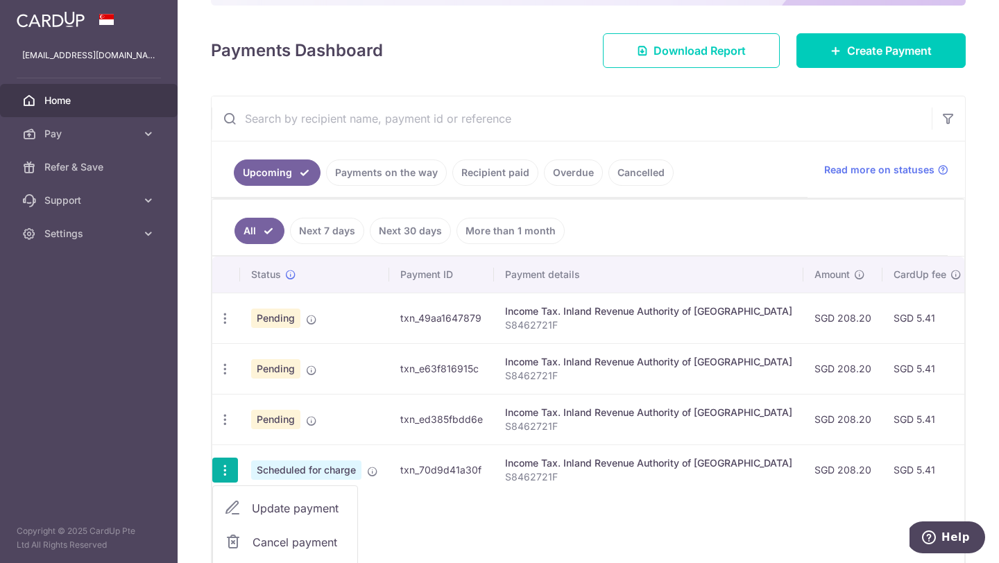
type input "S8462721F"
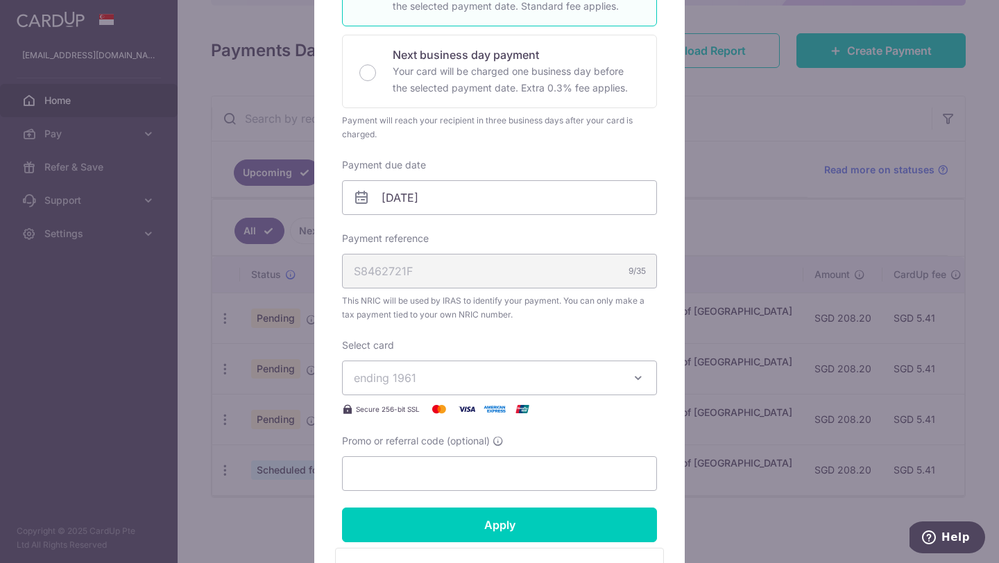
scroll to position [307, 0]
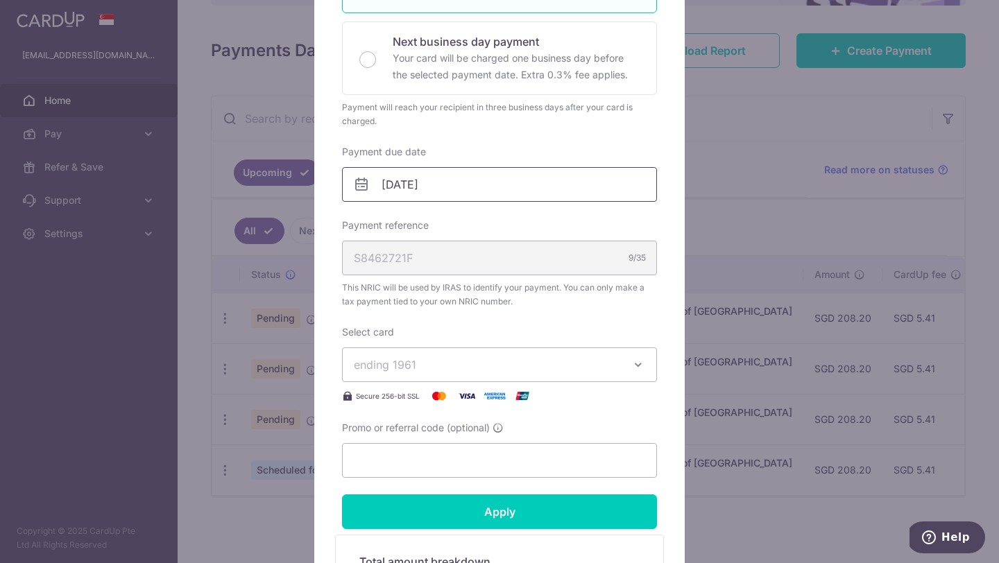
click at [529, 188] on input "[DATE]" at bounding box center [499, 184] width 315 height 35
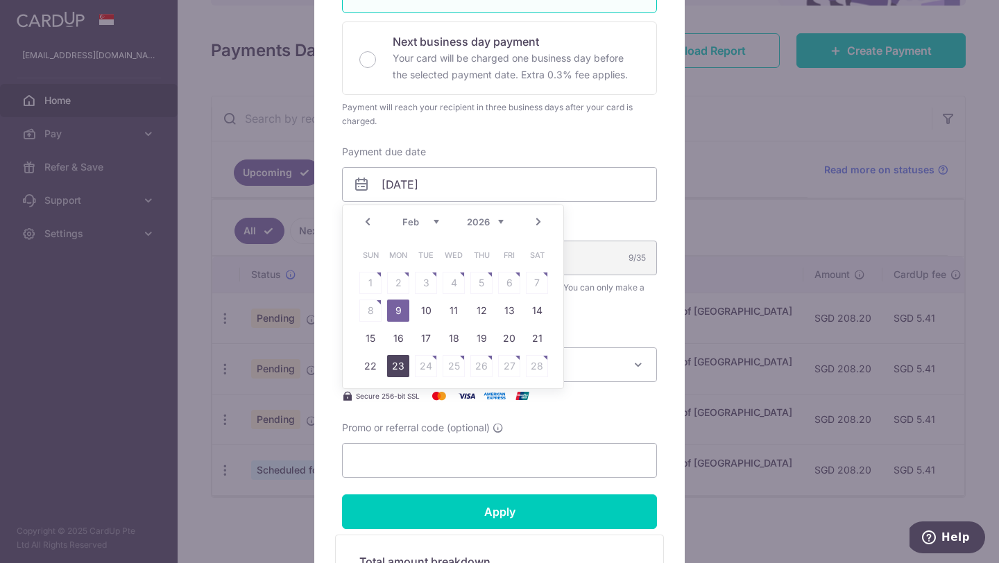
click at [404, 366] on link "23" at bounding box center [398, 366] width 22 height 22
type input "23/02/2026"
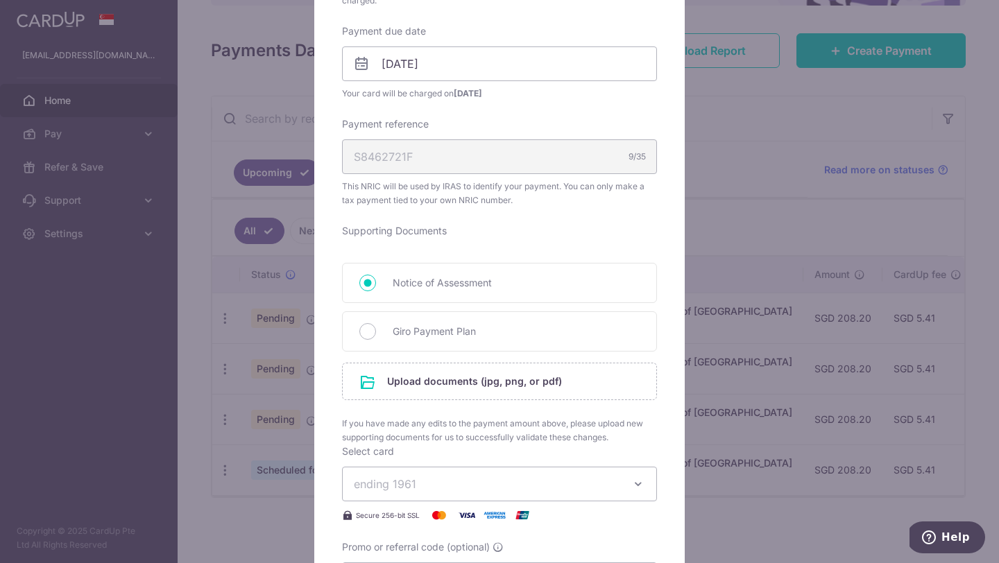
scroll to position [471, 0]
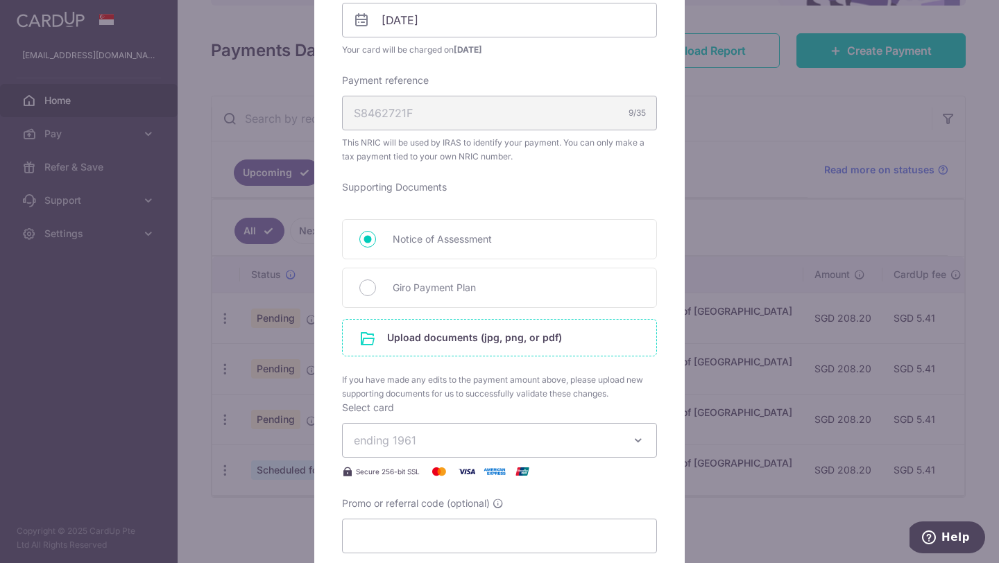
click at [508, 339] on input "file" at bounding box center [500, 338] width 314 height 36
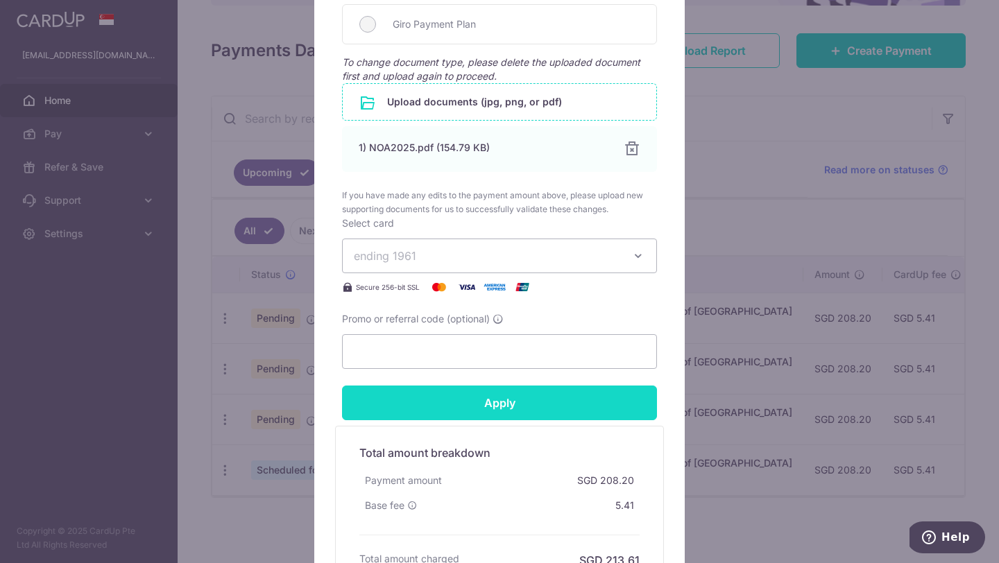
click at [541, 403] on input "Apply" at bounding box center [499, 403] width 315 height 35
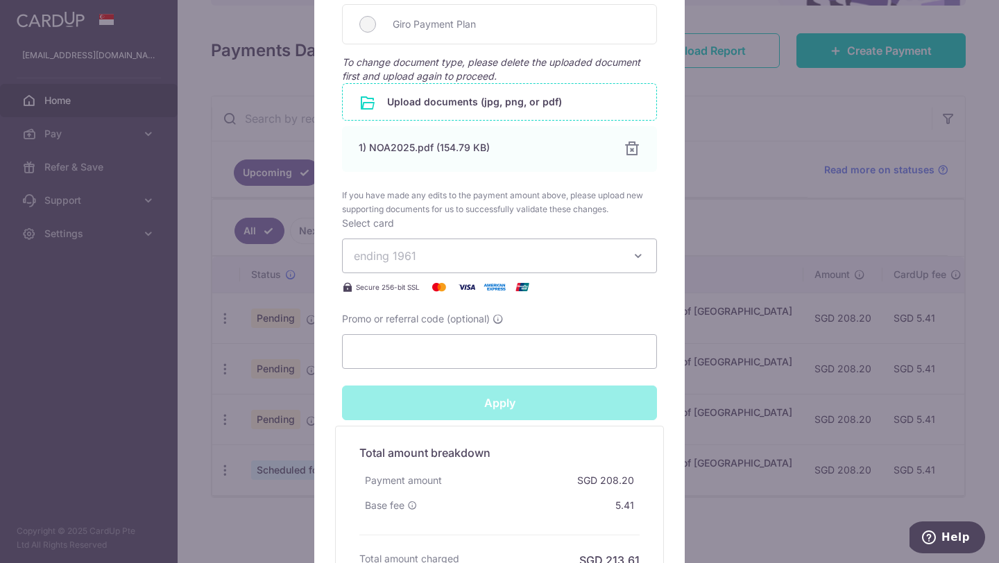
type input "Successfully Applied"
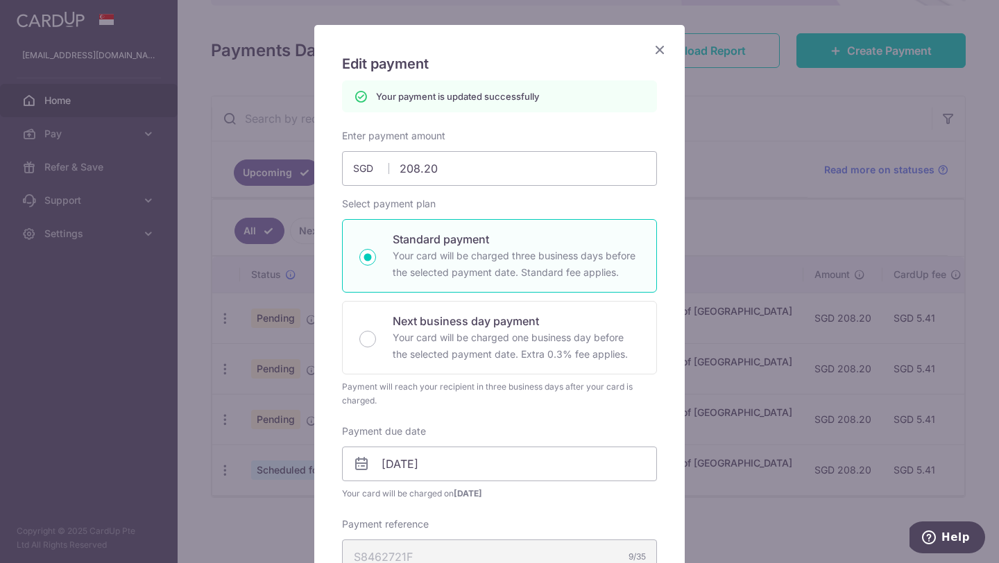
scroll to position [67, 0]
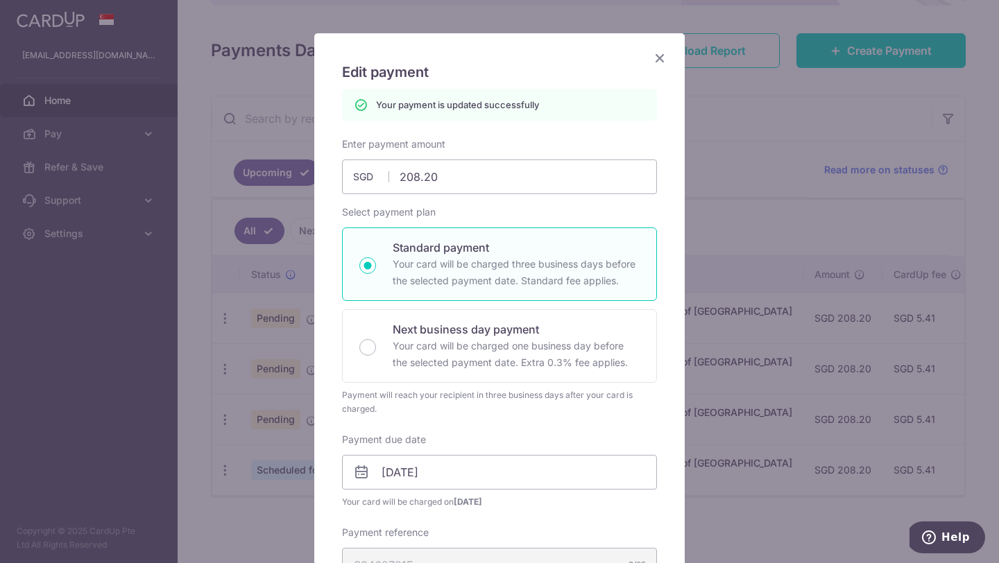
click at [660, 59] on icon "Close" at bounding box center [659, 57] width 17 height 17
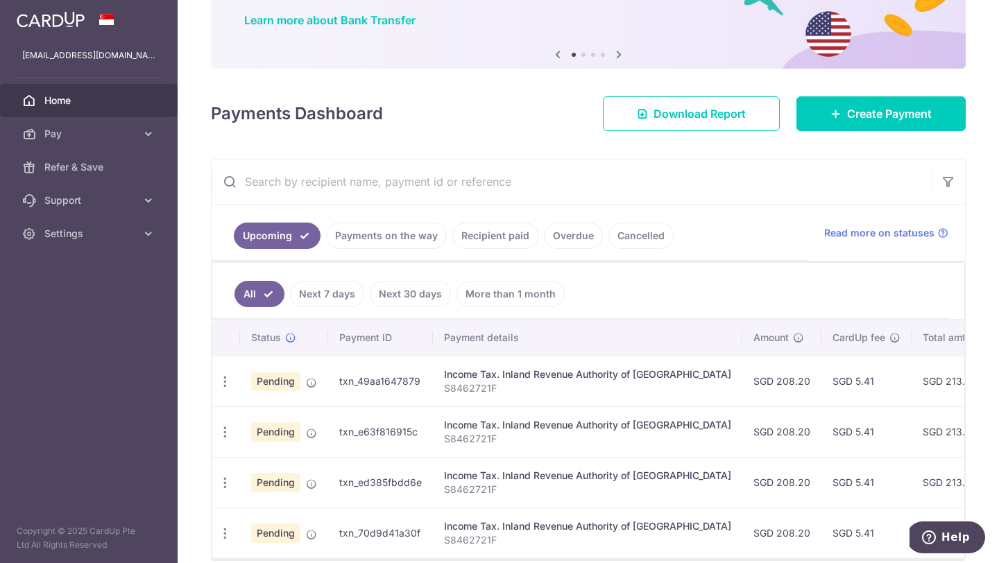
scroll to position [172, 0]
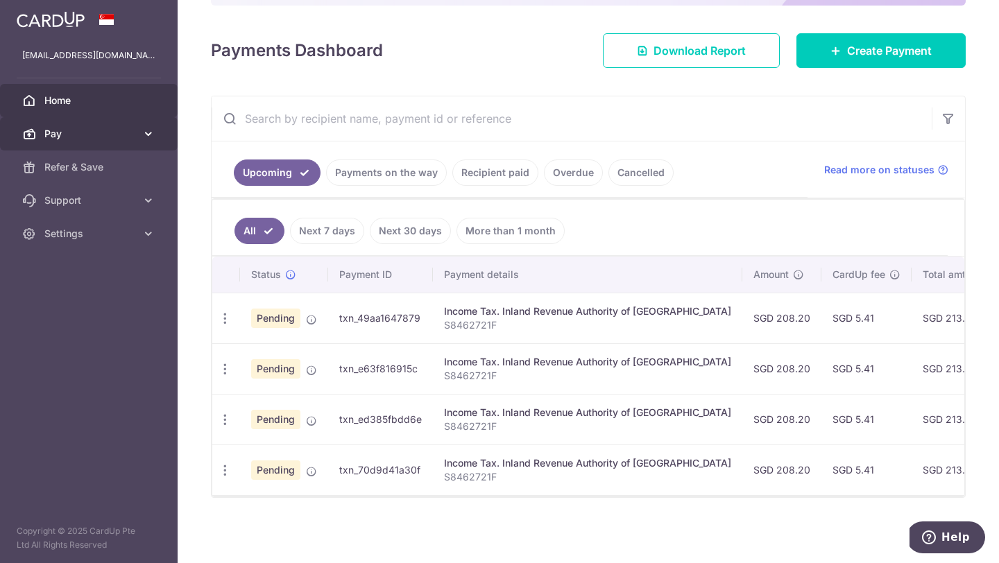
click at [119, 132] on span "Pay" at bounding box center [90, 134] width 92 height 14
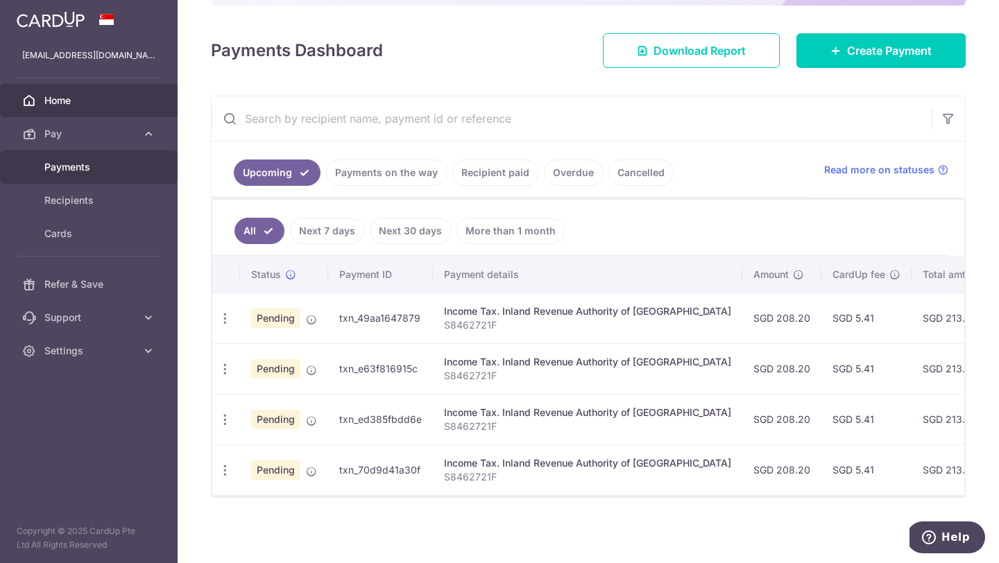
click at [108, 169] on span "Payments" at bounding box center [90, 167] width 92 height 14
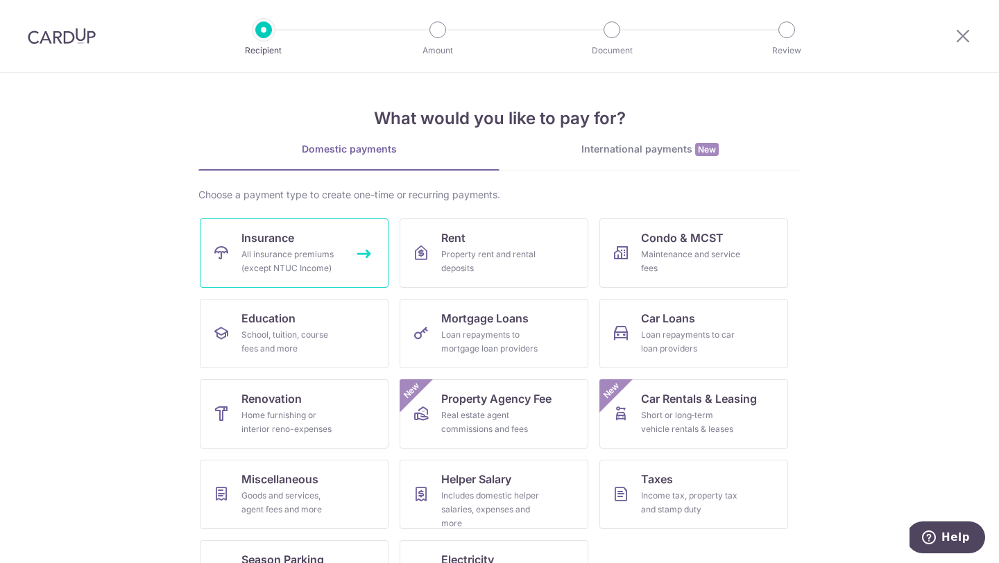
click at [281, 269] on div "All insurance premiums (except NTUC Income)" at bounding box center [291, 262] width 100 height 28
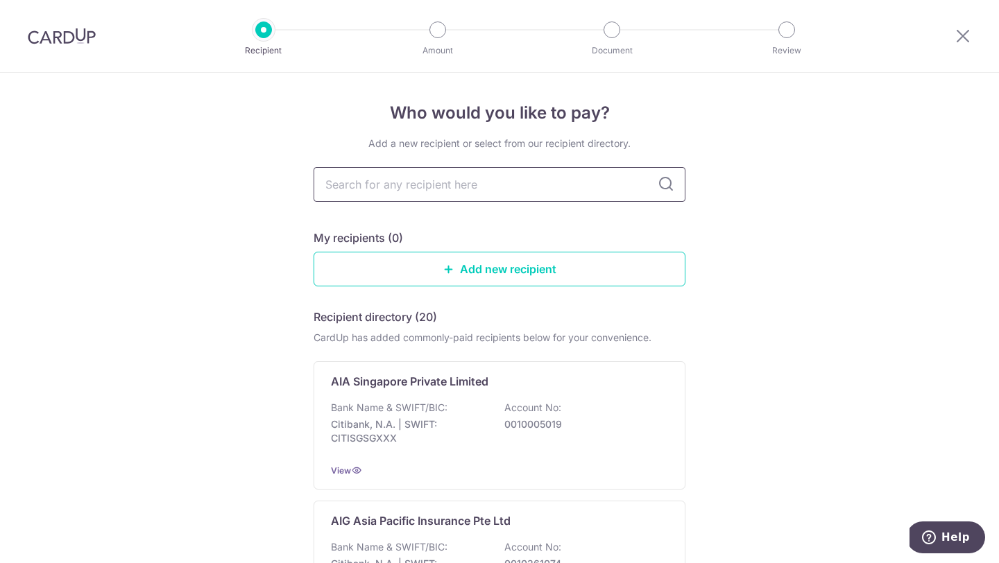
click at [429, 172] on input "text" at bounding box center [500, 184] width 372 height 35
click at [411, 180] on input "text" at bounding box center [500, 184] width 372 height 35
click at [498, 192] on input "text" at bounding box center [500, 184] width 372 height 35
